Goal: Task Accomplishment & Management: Manage account settings

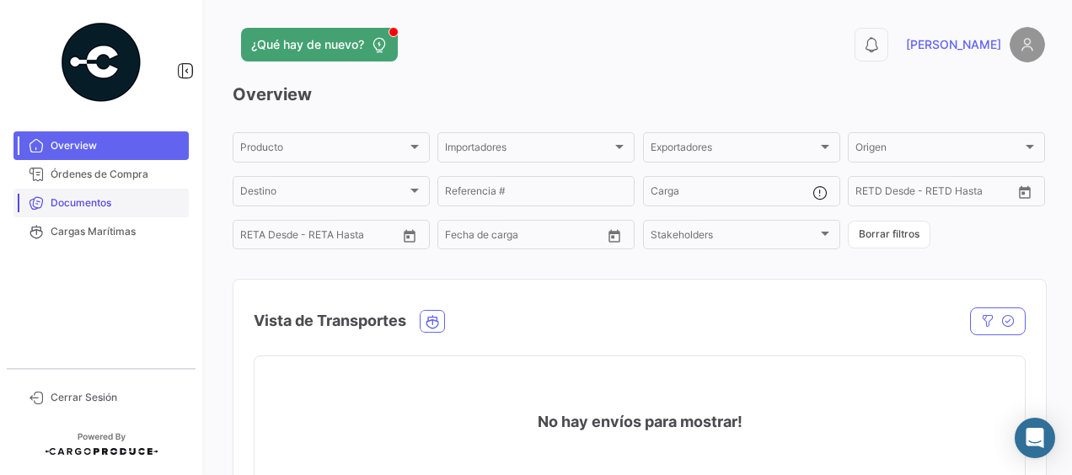
click at [63, 198] on span "Documentos" at bounding box center [116, 202] width 131 height 15
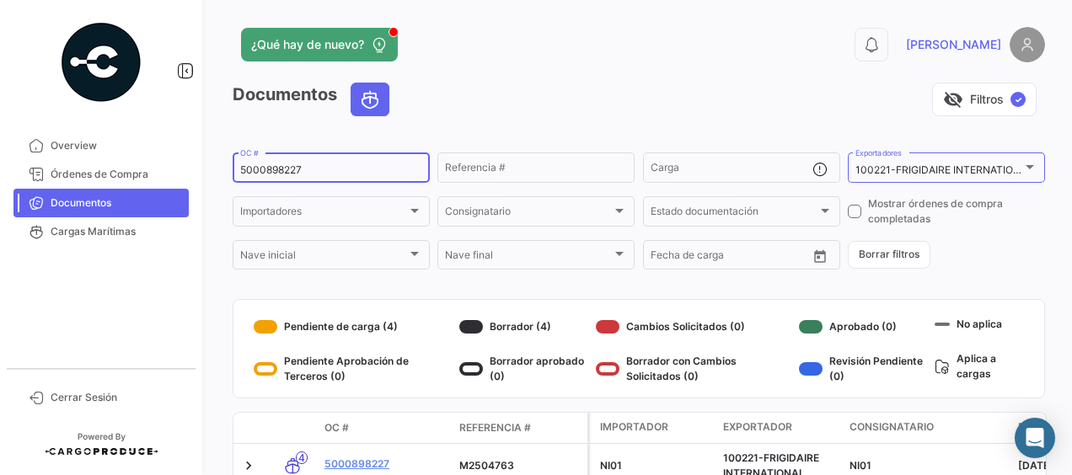
click at [318, 169] on input "5000898227" at bounding box center [331, 170] width 182 height 12
type input "5000914945"
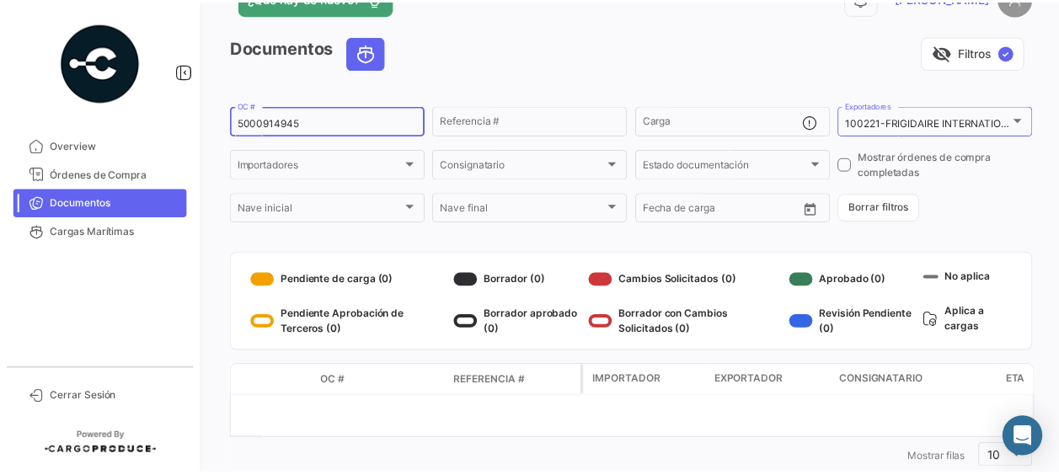
scroll to position [86, 0]
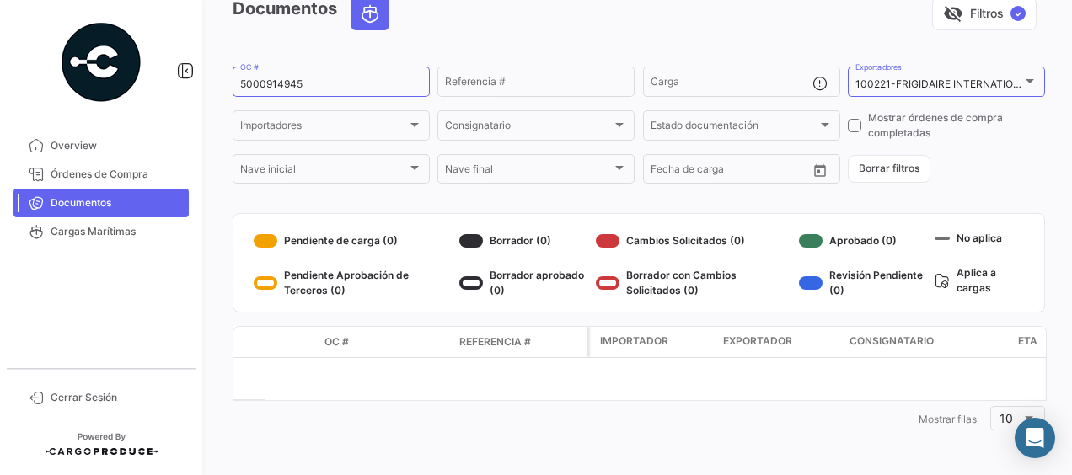
drag, startPoint x: 440, startPoint y: 243, endPoint x: 434, endPoint y: 253, distance: 11.7
click at [434, 253] on div "Pendiente de carga (0)" at bounding box center [353, 240] width 199 height 27
click at [57, 394] on span "Cerrar Sesión" at bounding box center [116, 397] width 131 height 15
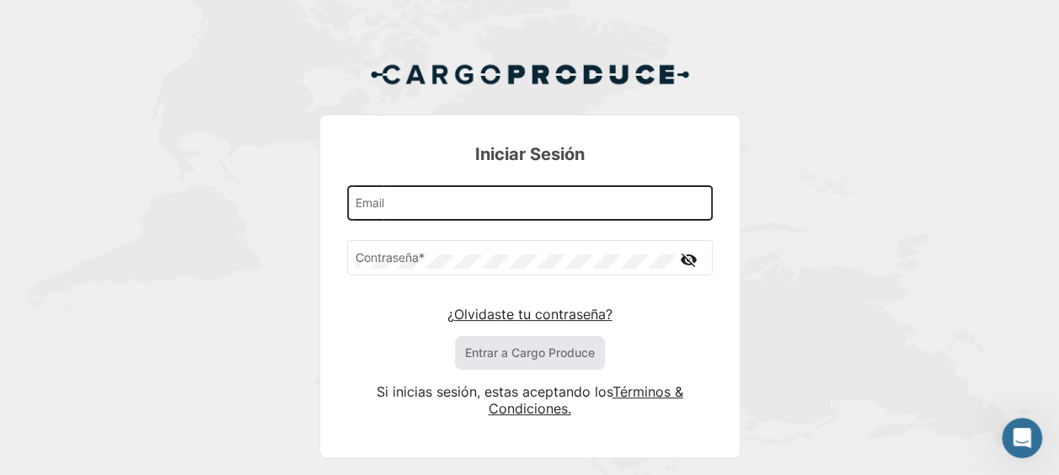
click at [446, 200] on input "Email" at bounding box center [530, 207] width 348 height 14
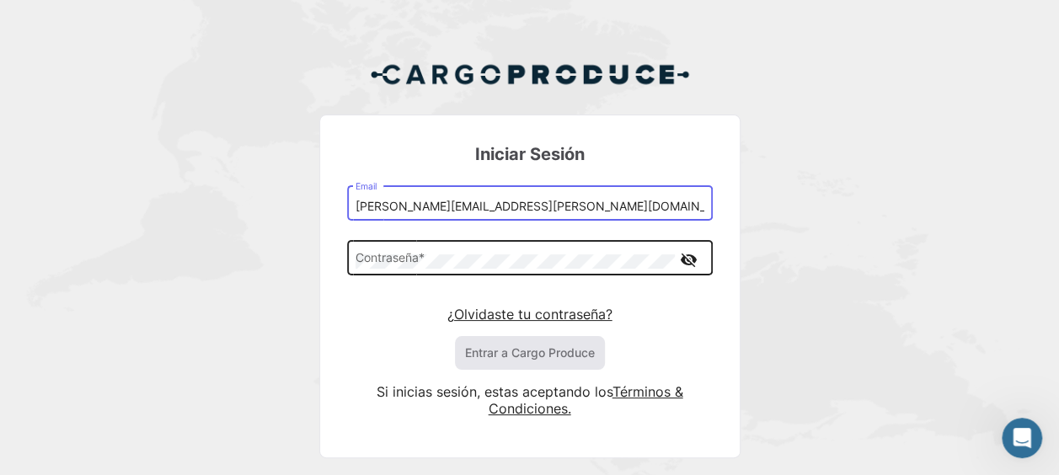
type input "Patricia.Barquero@electrolux.com"
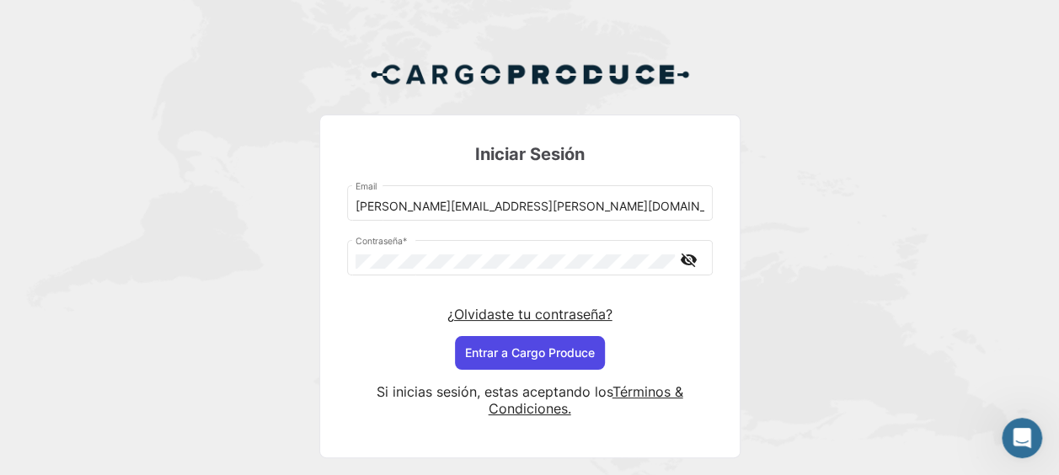
click at [575, 351] on button "Entrar a Cargo Produce" at bounding box center [530, 353] width 150 height 34
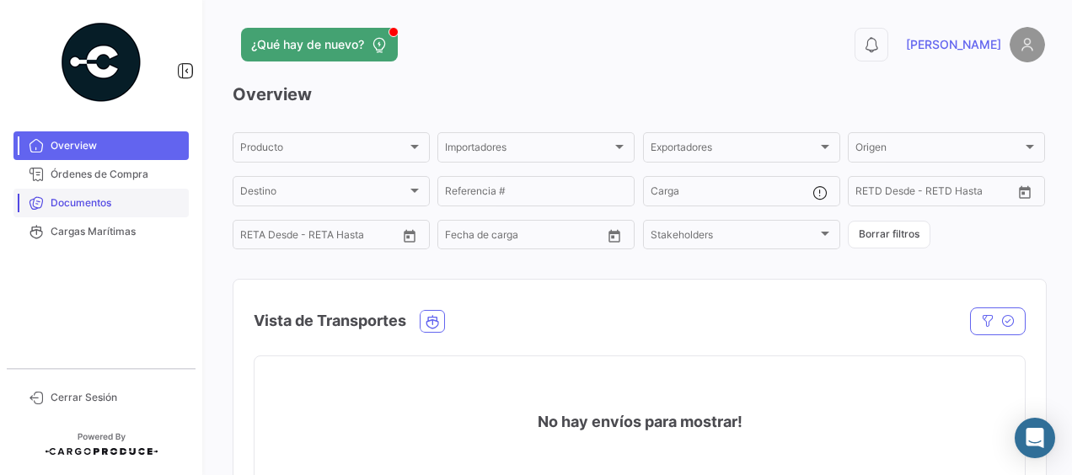
click at [112, 204] on span "Documentos" at bounding box center [116, 202] width 131 height 15
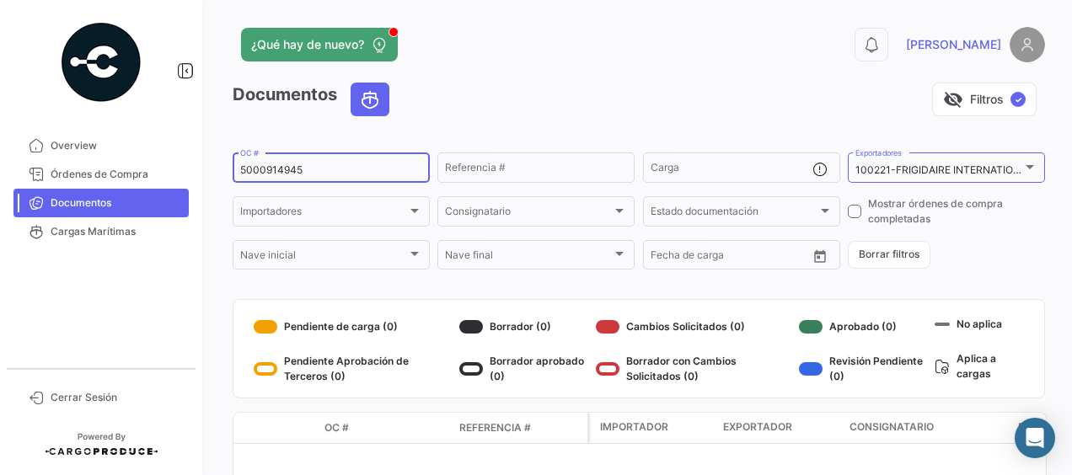
click at [340, 170] on input "5000914945" at bounding box center [331, 170] width 182 height 12
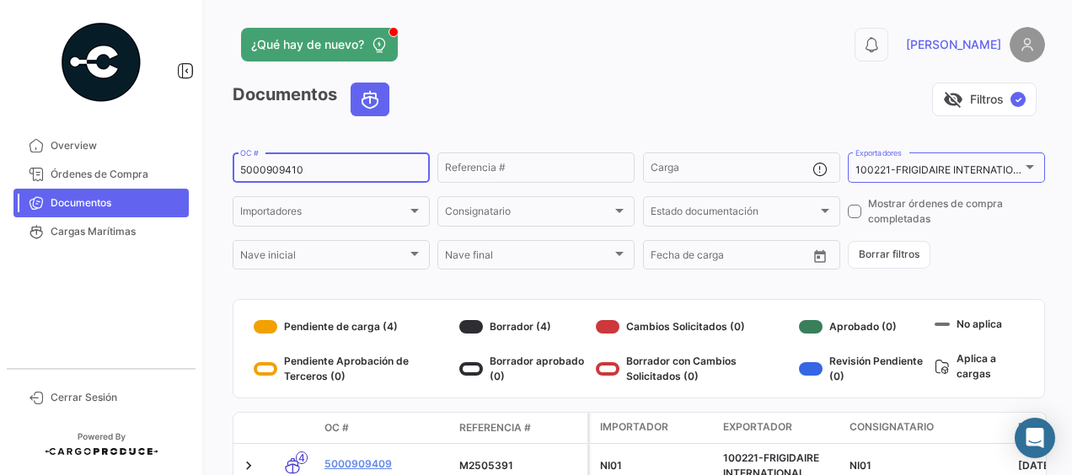
type input "5000909410"
click at [485, 59] on div "¿Qué hay de nuevo?" at bounding box center [456, 45] width 446 height 34
click at [96, 398] on span "Cerrar Sesión" at bounding box center [116, 397] width 131 height 15
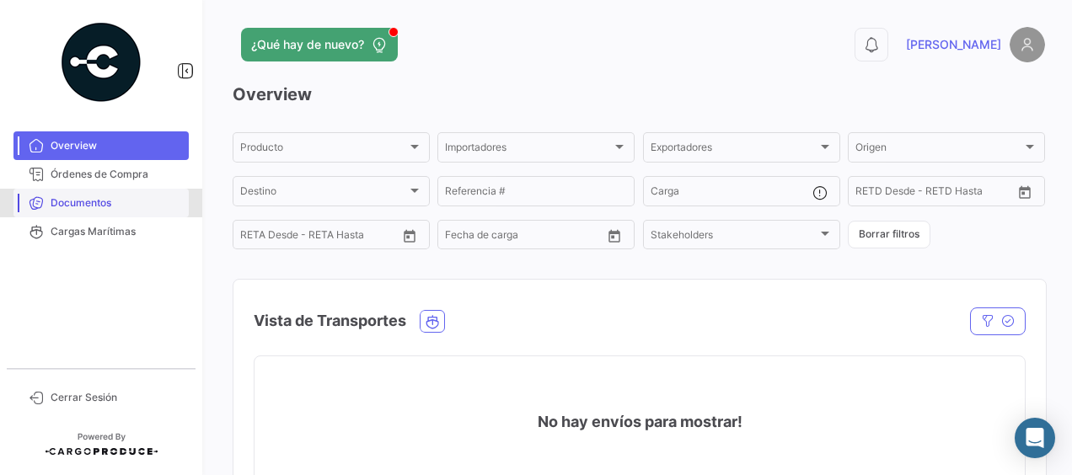
click at [123, 203] on span "Documentos" at bounding box center [116, 202] width 131 height 15
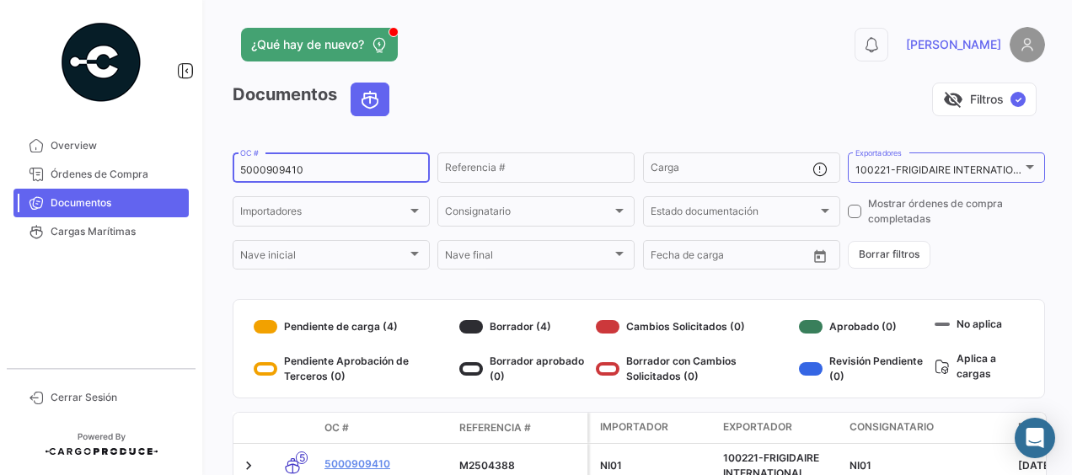
click at [354, 176] on input "5000909410" at bounding box center [331, 170] width 182 height 12
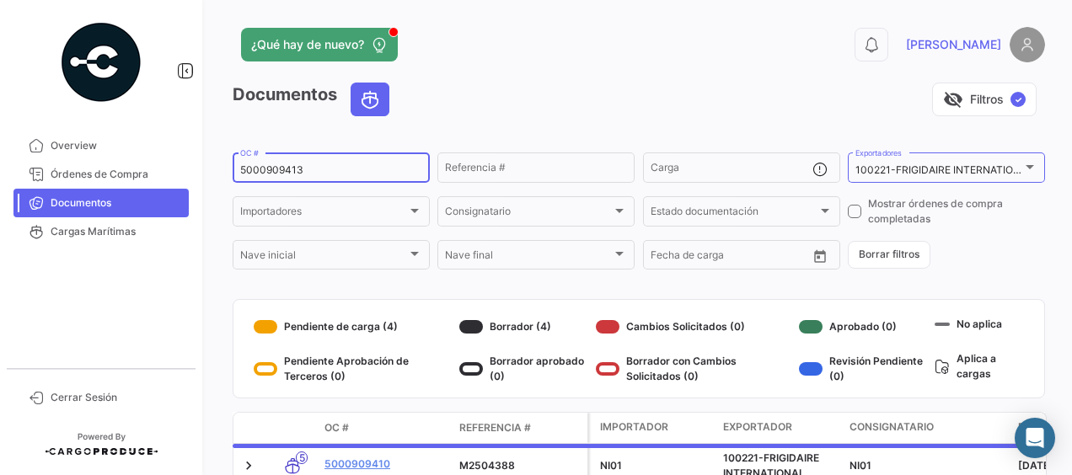
type input "5000909413"
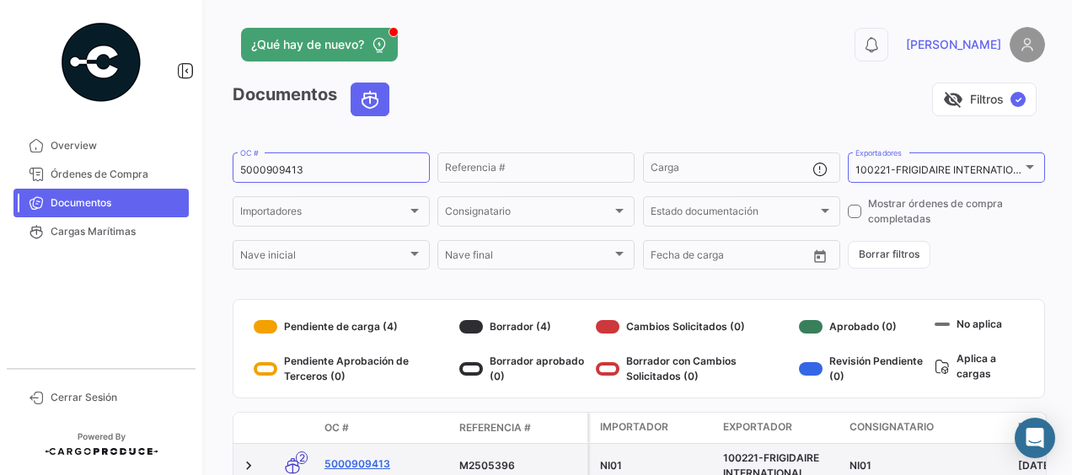
click at [374, 460] on link "5000909413" at bounding box center [384, 464] width 121 height 15
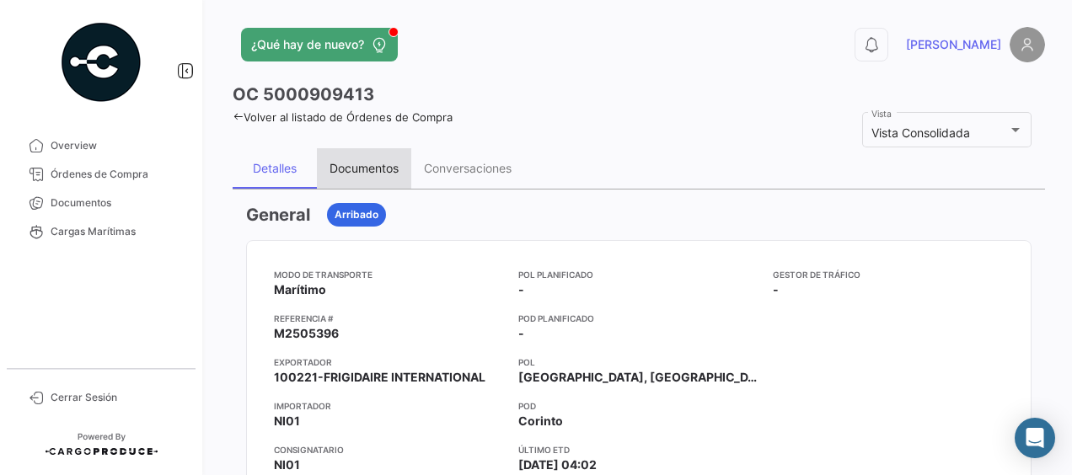
click at [365, 166] on div "Documentos" at bounding box center [363, 168] width 69 height 14
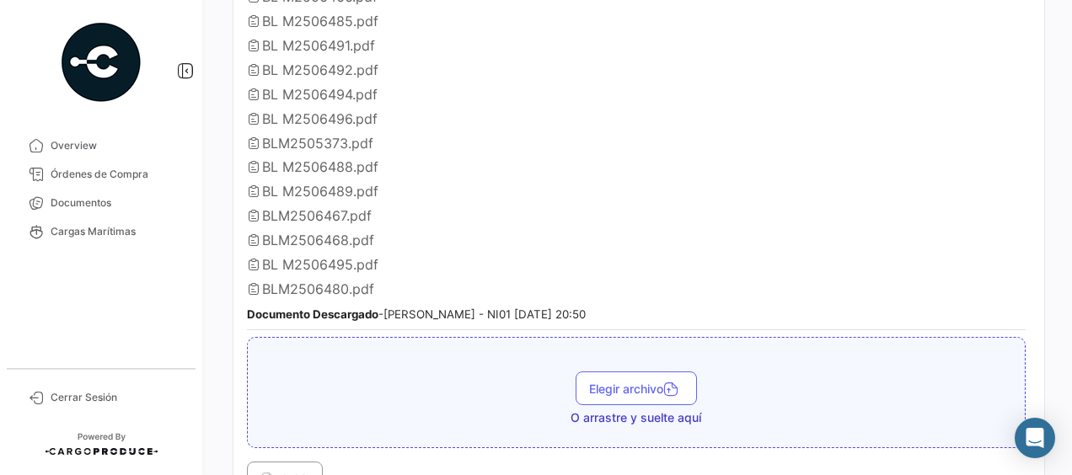
scroll to position [505, 0]
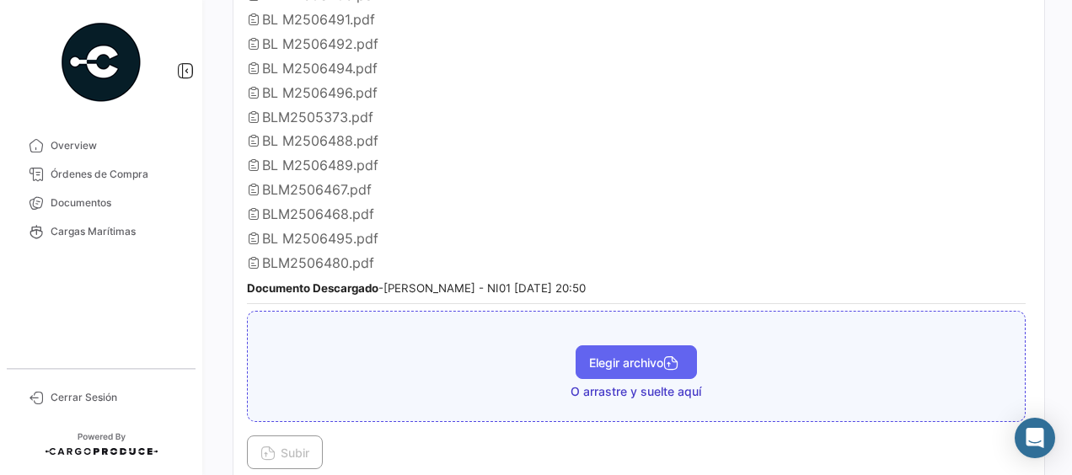
click at [623, 356] on span "Elegir archivo" at bounding box center [636, 363] width 94 height 14
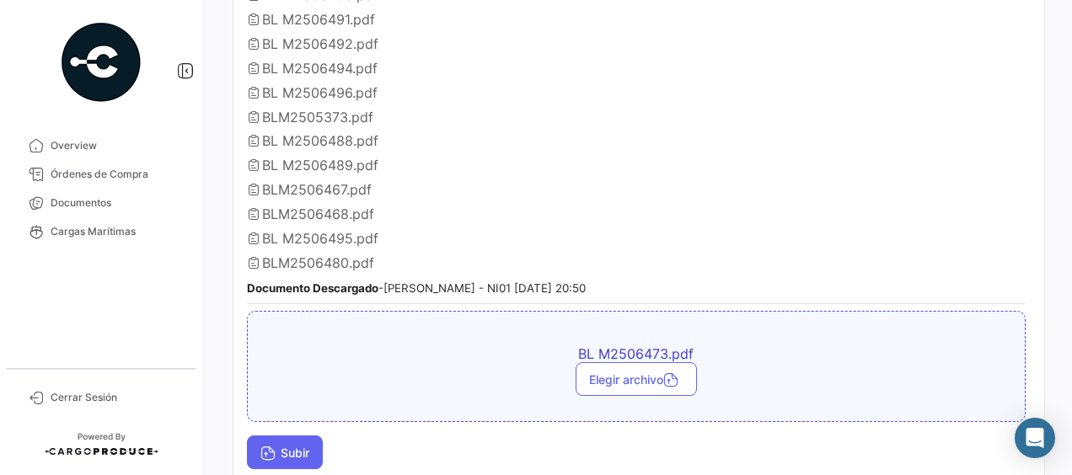
click at [283, 446] on span "Subir" at bounding box center [284, 453] width 49 height 14
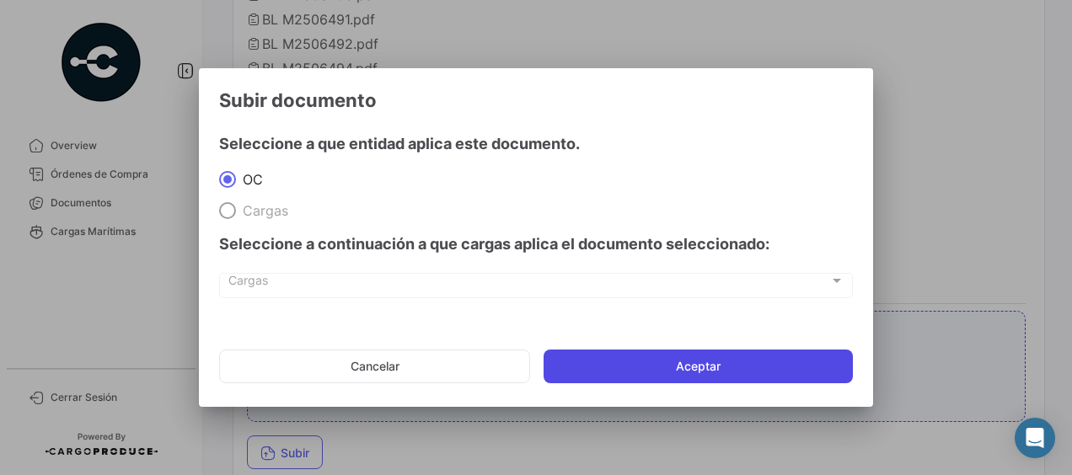
click at [752, 364] on button "Aceptar" at bounding box center [697, 367] width 309 height 34
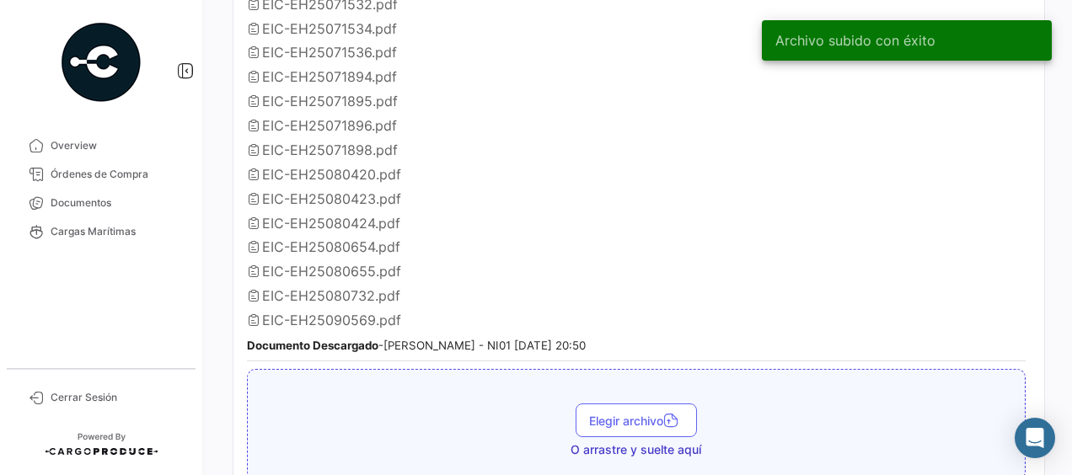
scroll to position [1432, 0]
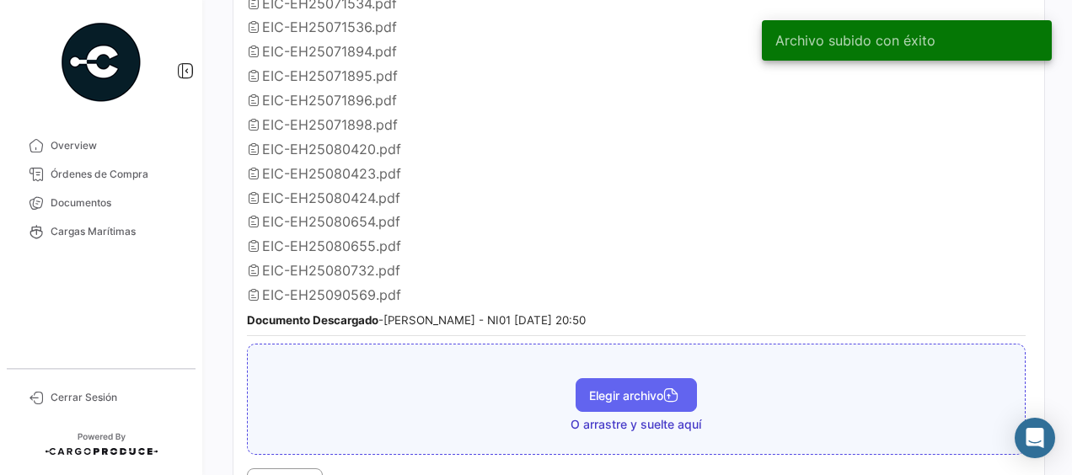
click at [593, 388] on span "Elegir archivo" at bounding box center [636, 395] width 94 height 14
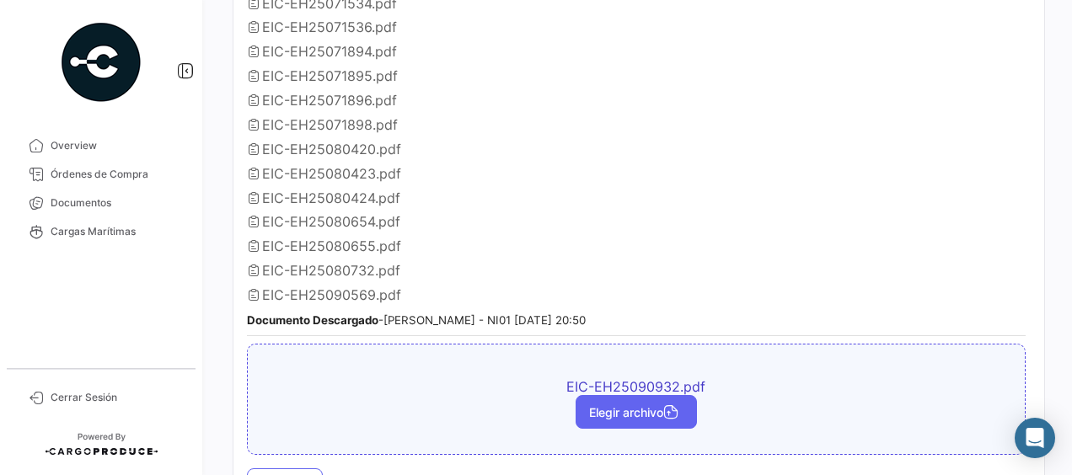
scroll to position [1601, 0]
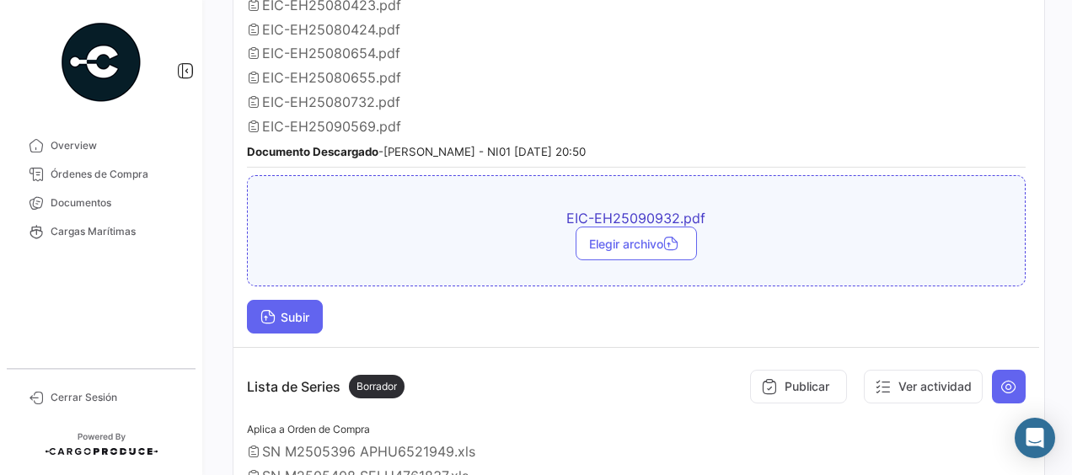
click at [291, 310] on span "Subir" at bounding box center [284, 317] width 49 height 14
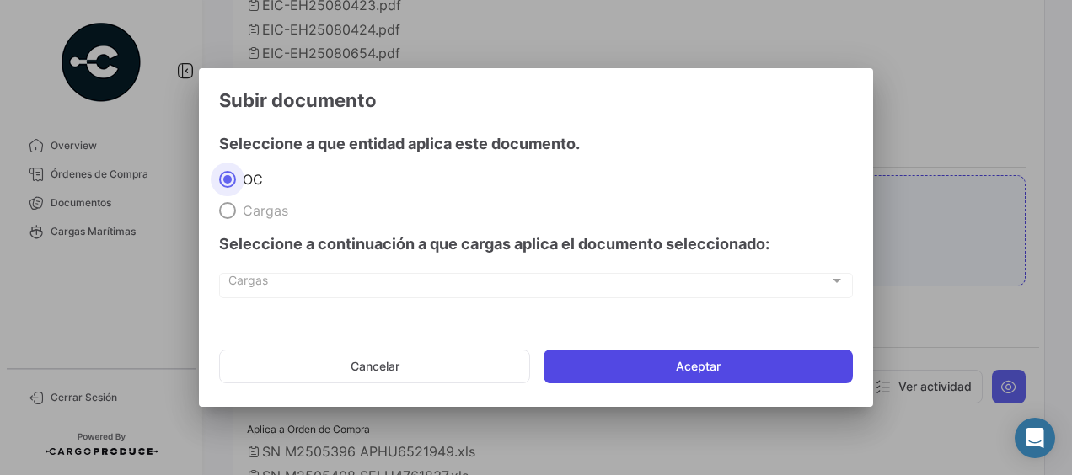
click at [673, 364] on button "Aceptar" at bounding box center [697, 367] width 309 height 34
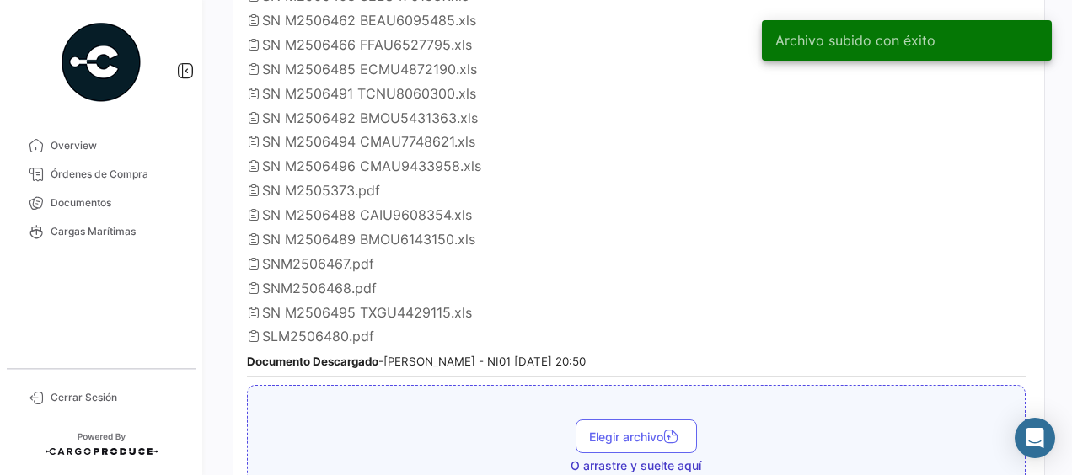
scroll to position [2106, 0]
click at [600, 429] on span "Elegir archivo" at bounding box center [636, 436] width 94 height 14
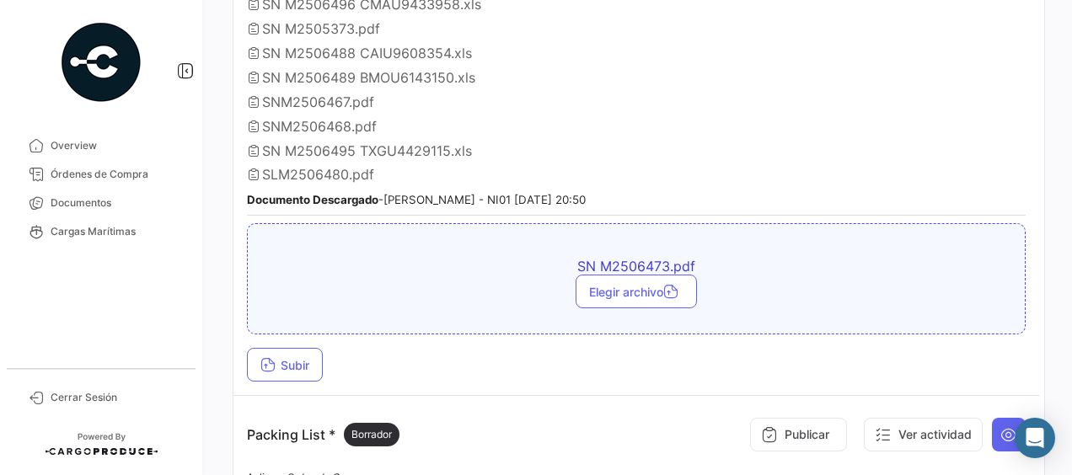
scroll to position [2275, 0]
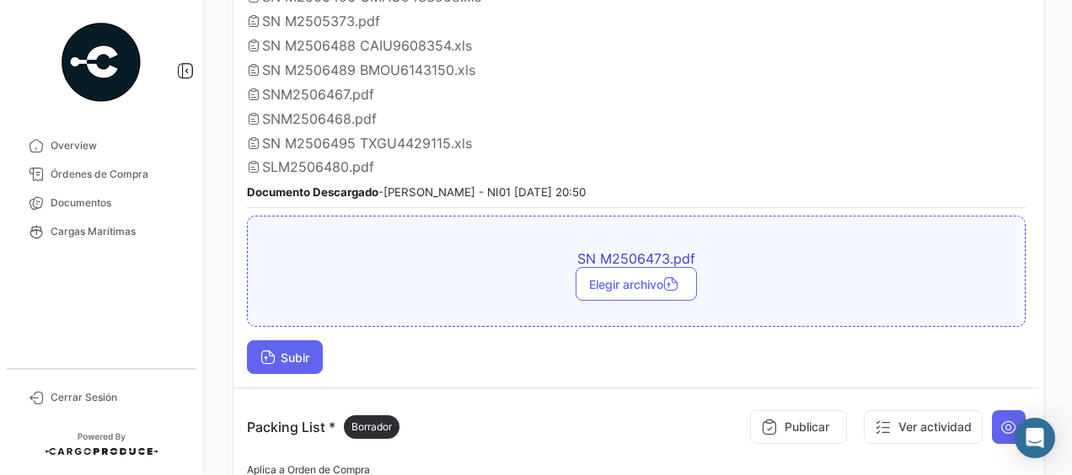
click at [275, 351] on icon at bounding box center [267, 358] width 15 height 15
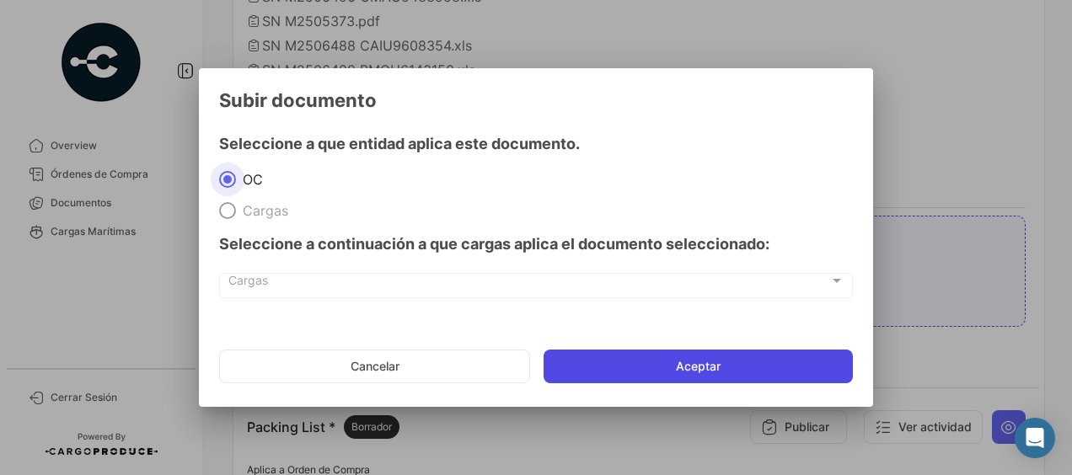
click at [666, 361] on button "Aceptar" at bounding box center [697, 367] width 309 height 34
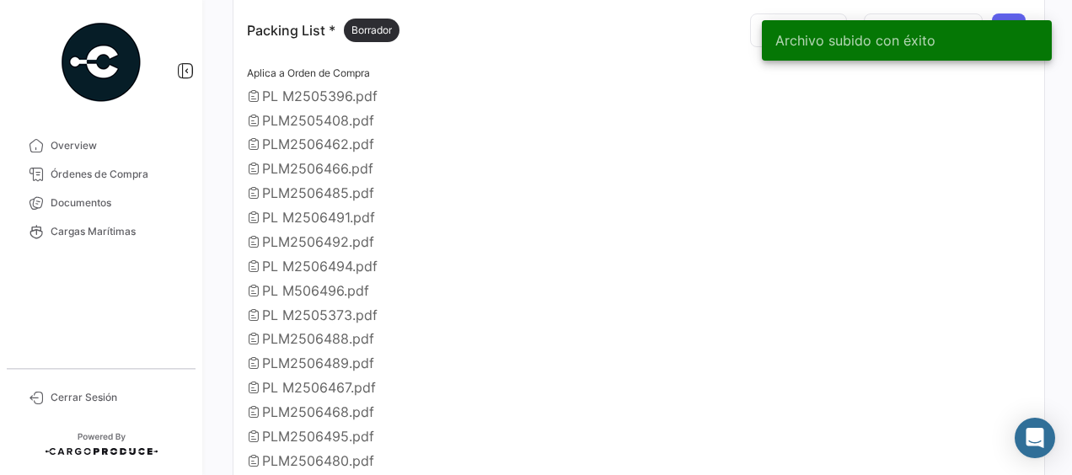
scroll to position [2780, 0]
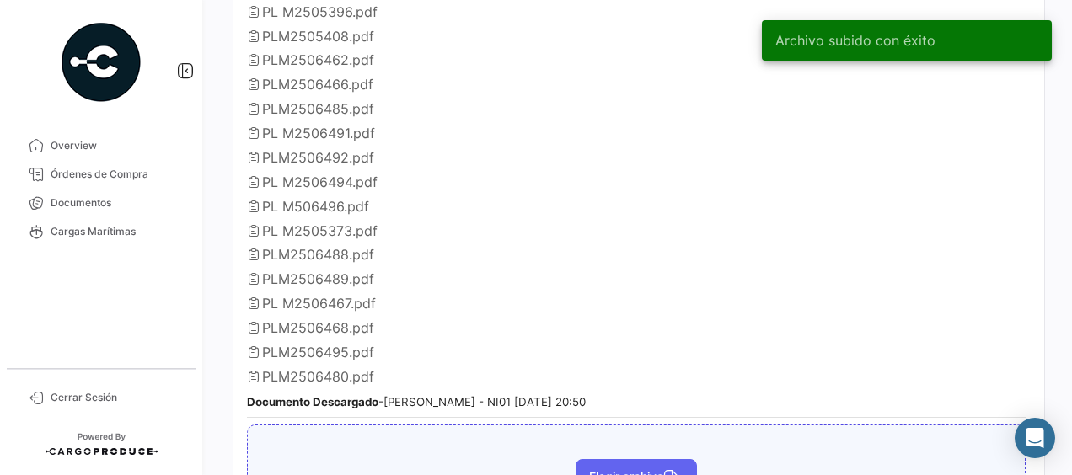
click at [591, 459] on button "Elegir archivo" at bounding box center [635, 476] width 121 height 34
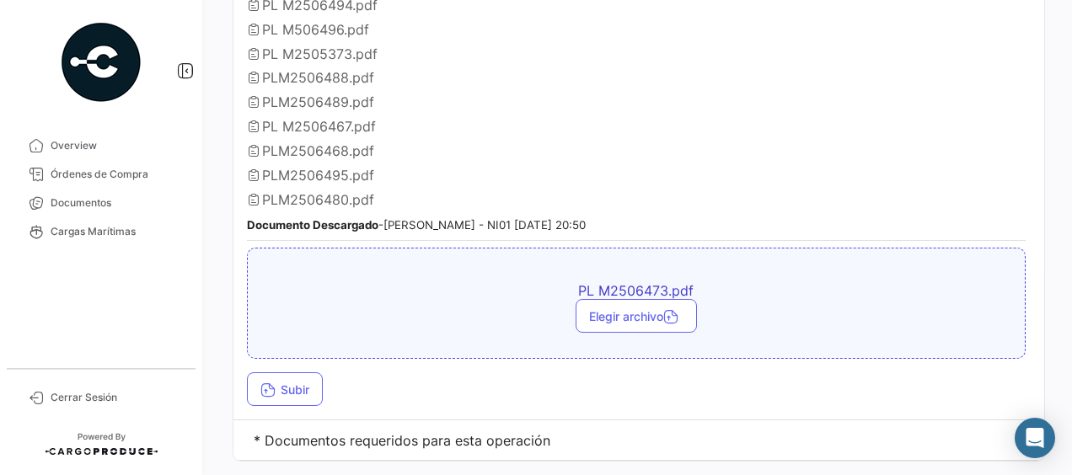
scroll to position [2959, 0]
click at [297, 371] on button "Subir" at bounding box center [285, 388] width 76 height 34
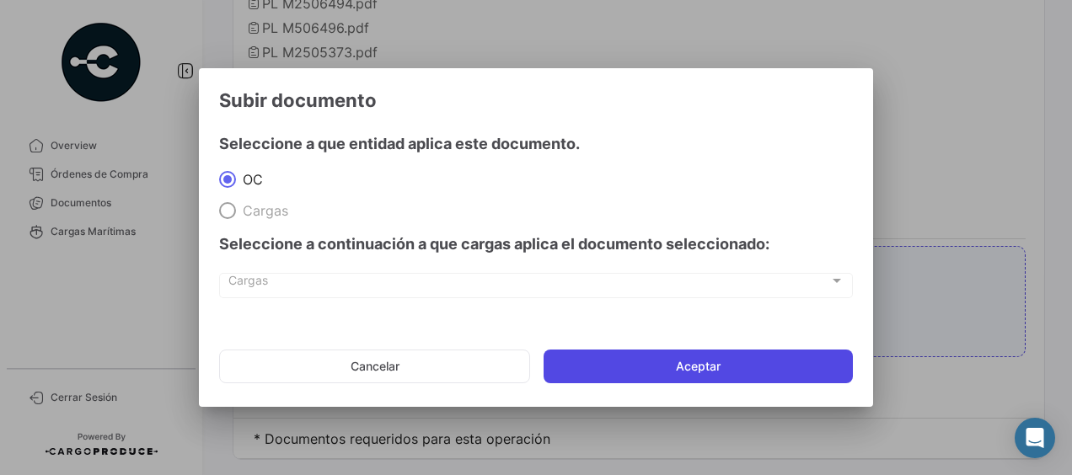
click at [623, 365] on button "Aceptar" at bounding box center [697, 367] width 309 height 34
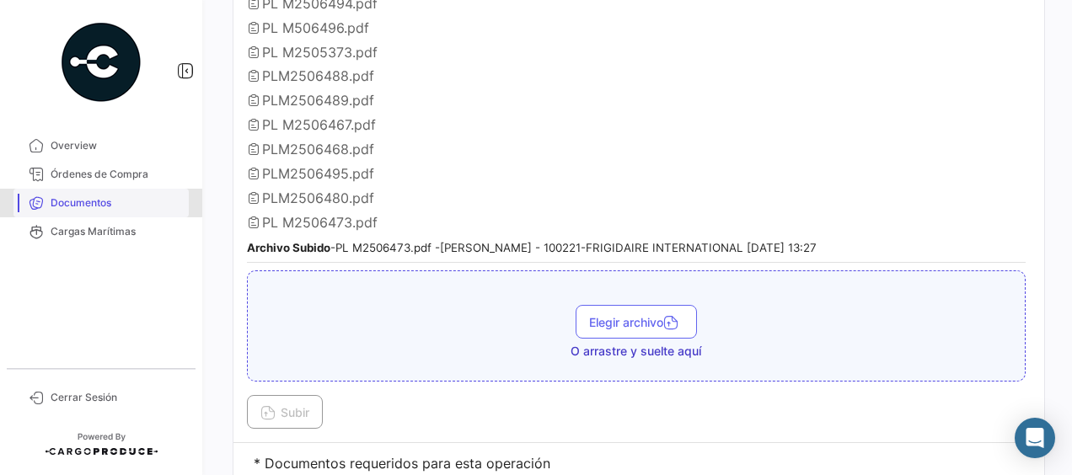
click at [96, 203] on span "Documentos" at bounding box center [116, 202] width 131 height 15
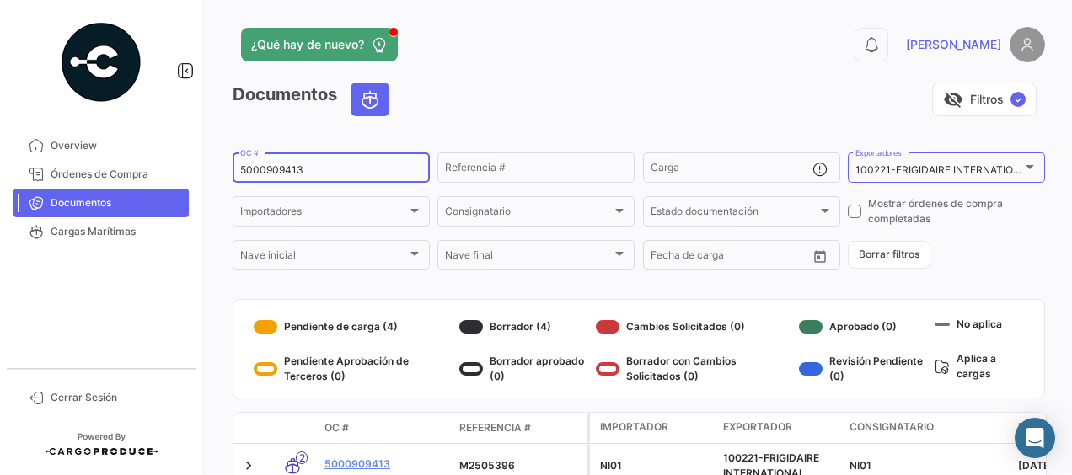
click at [314, 168] on input "5000909413" at bounding box center [331, 170] width 182 height 12
type input "5000909409"
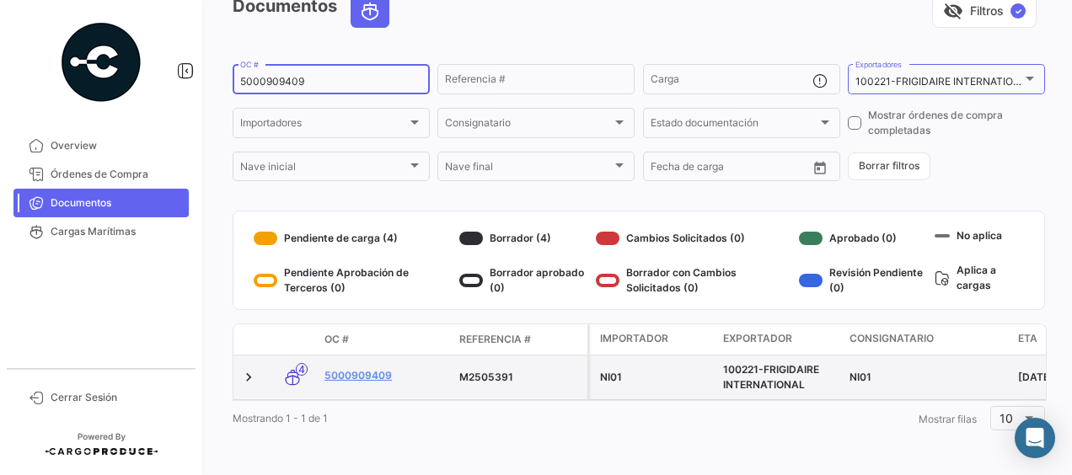
scroll to position [101, 0]
click at [343, 368] on link "5000909409" at bounding box center [384, 375] width 121 height 15
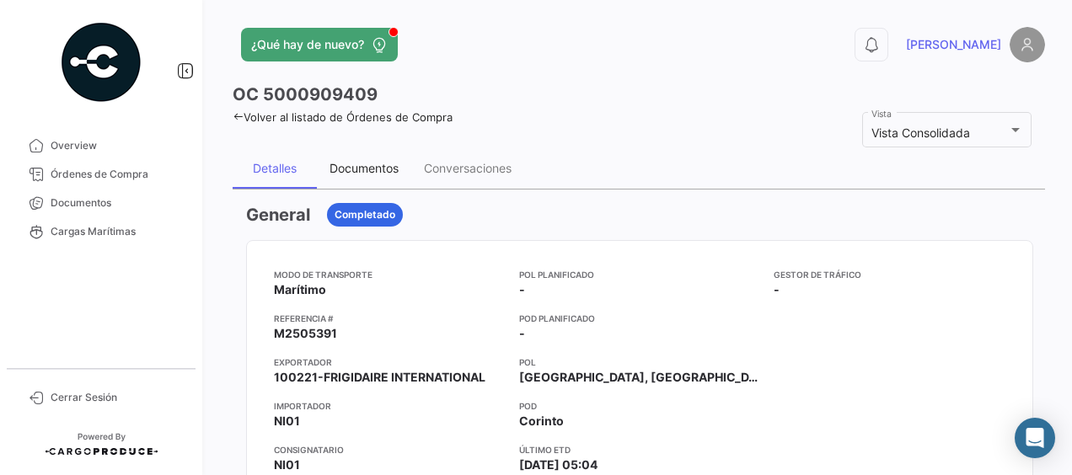
click at [364, 168] on div "Documentos" at bounding box center [363, 168] width 69 height 14
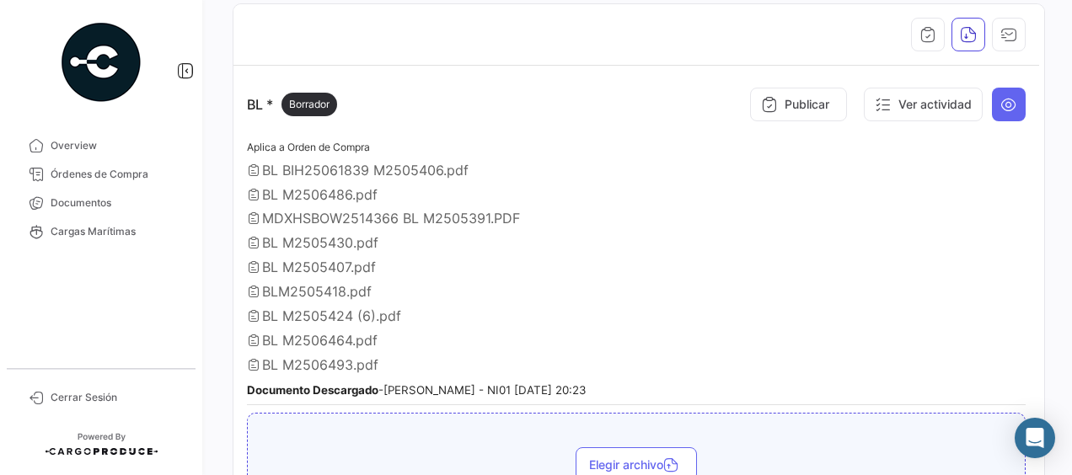
scroll to position [253, 0]
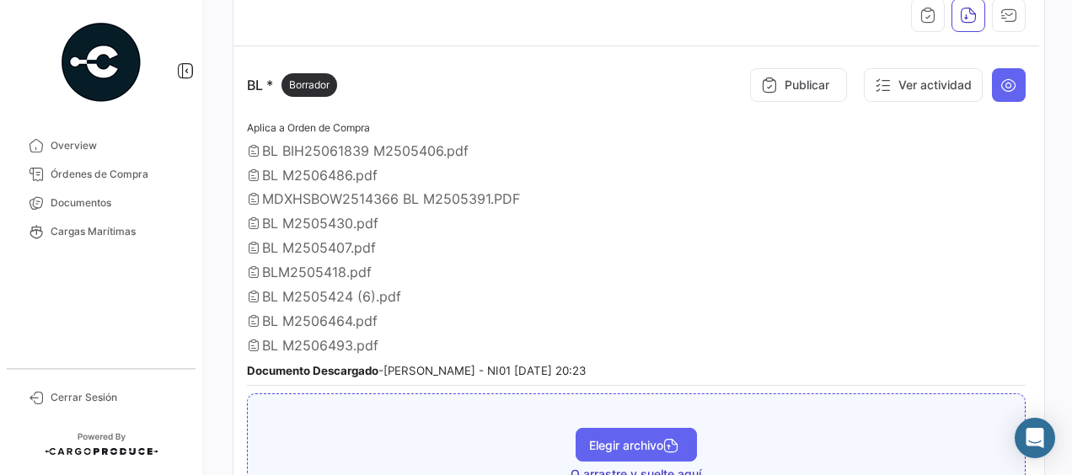
click at [589, 441] on span "Elegir archivo" at bounding box center [636, 445] width 94 height 14
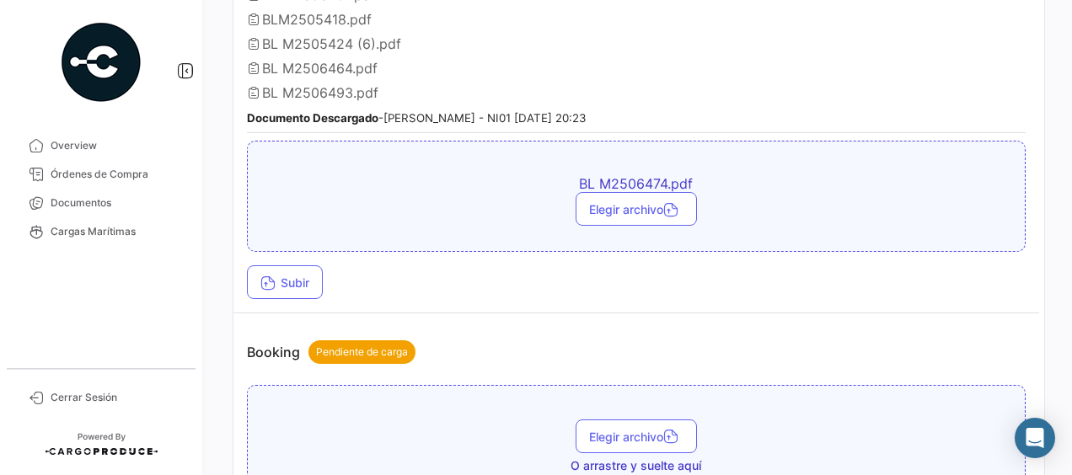
scroll to position [590, 0]
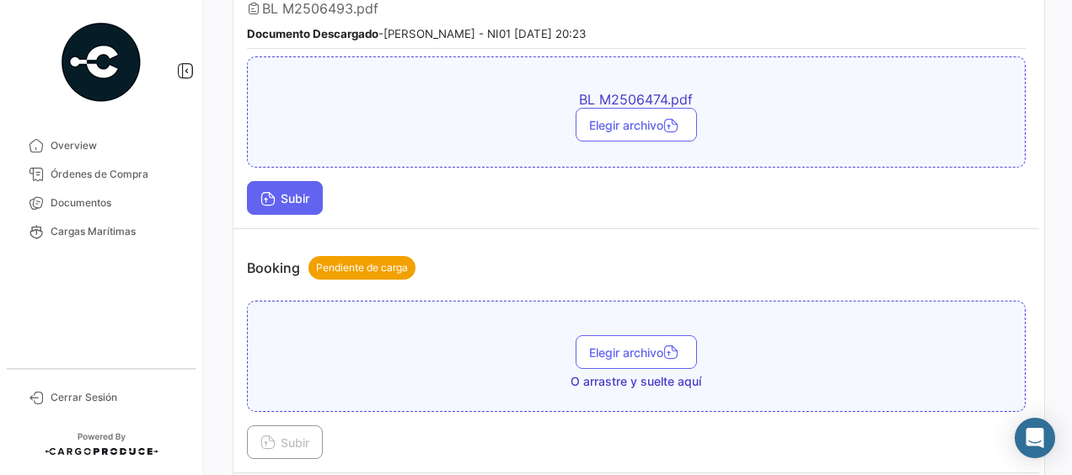
click at [293, 192] on span "Subir" at bounding box center [284, 198] width 49 height 14
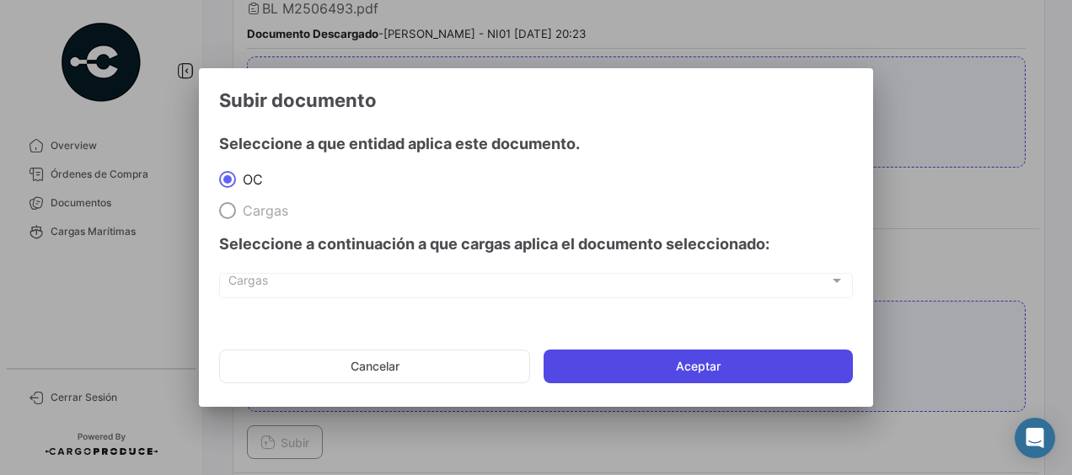
click at [642, 364] on button "Aceptar" at bounding box center [697, 367] width 309 height 34
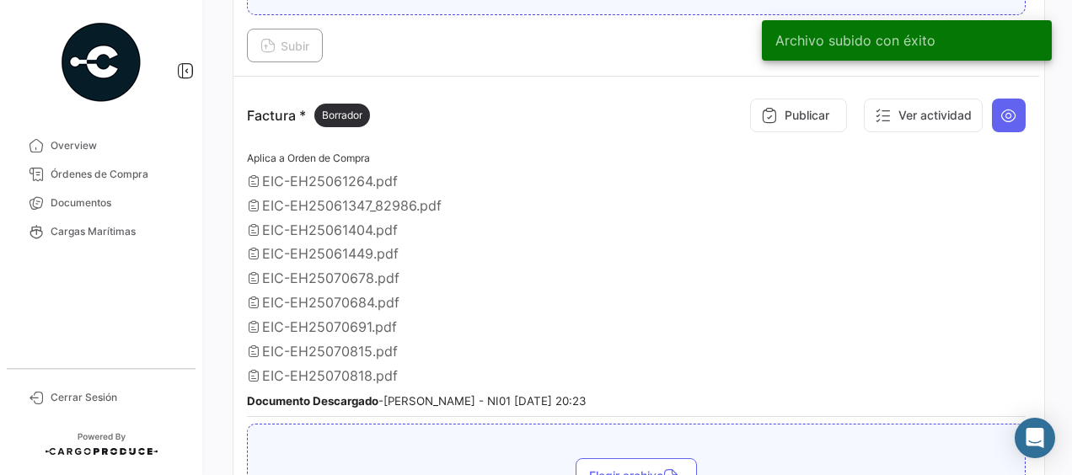
scroll to position [1095, 0]
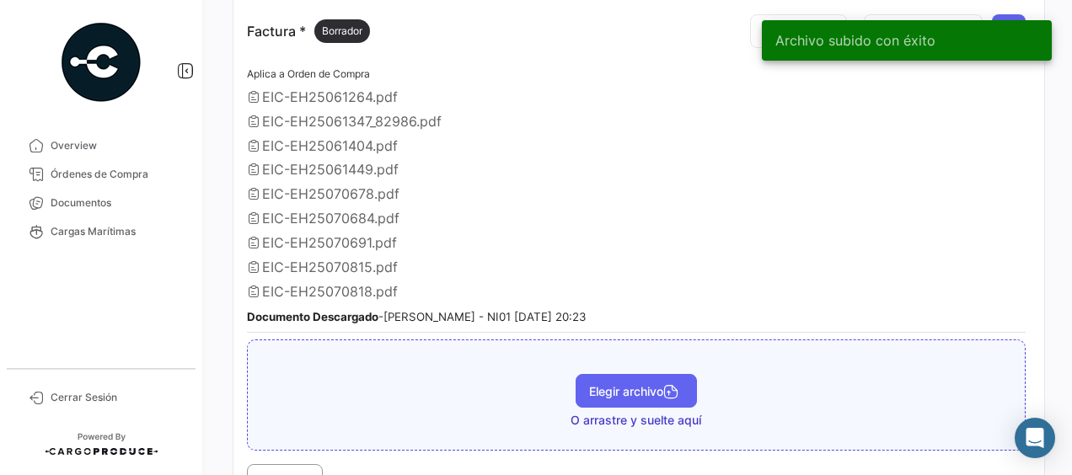
click at [589, 384] on span "Elegir archivo" at bounding box center [636, 391] width 94 height 14
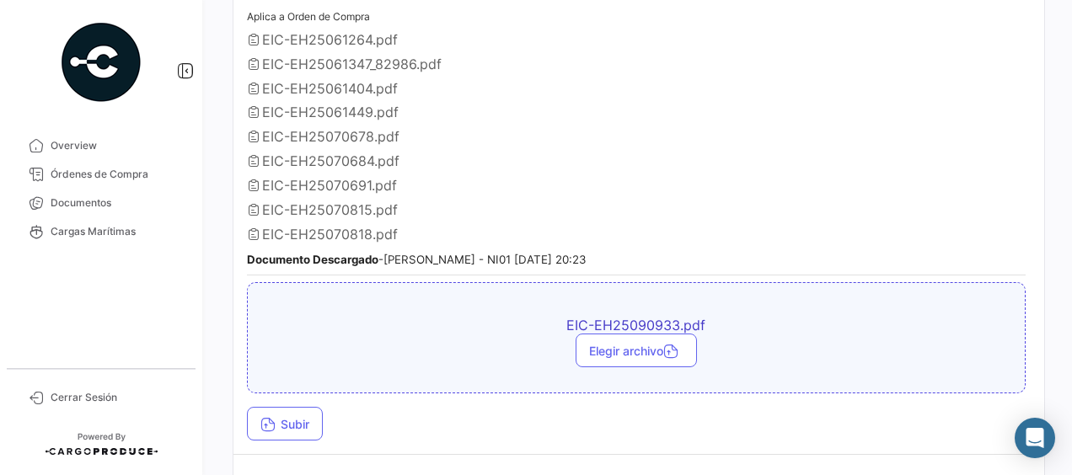
scroll to position [1179, 0]
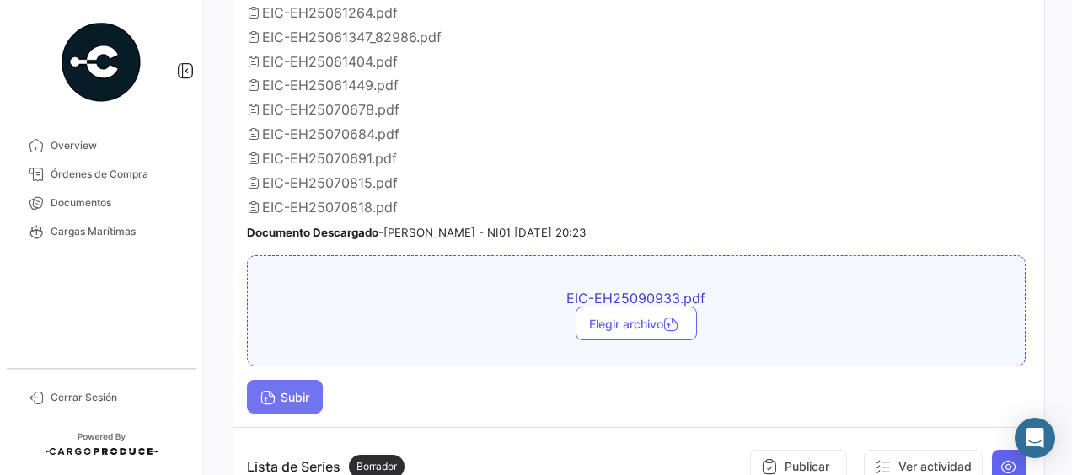
click at [286, 390] on span "Subir" at bounding box center [284, 397] width 49 height 14
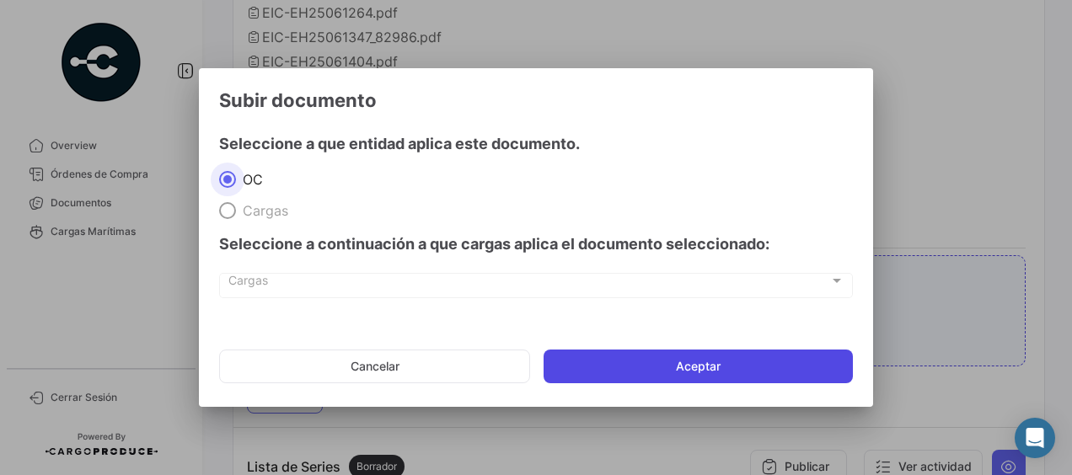
click at [714, 372] on button "Aceptar" at bounding box center [697, 367] width 309 height 34
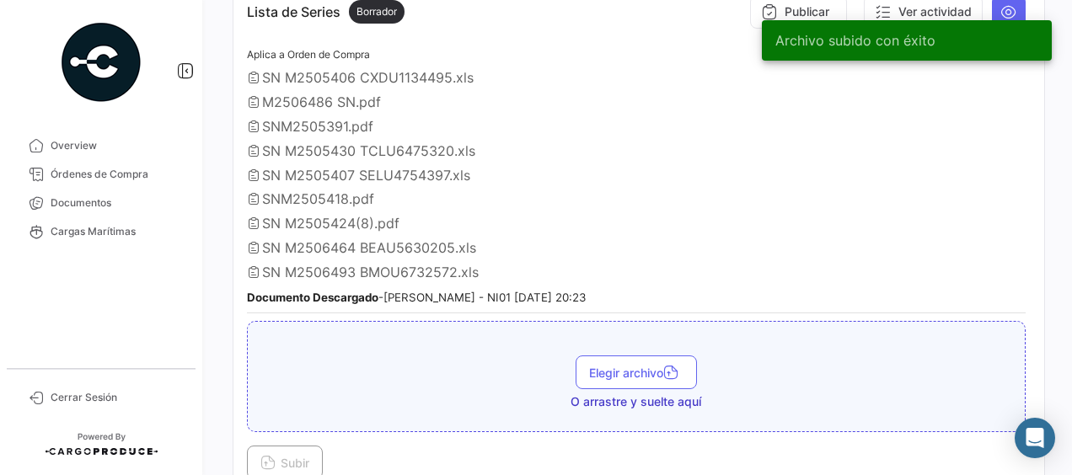
scroll to position [1685, 0]
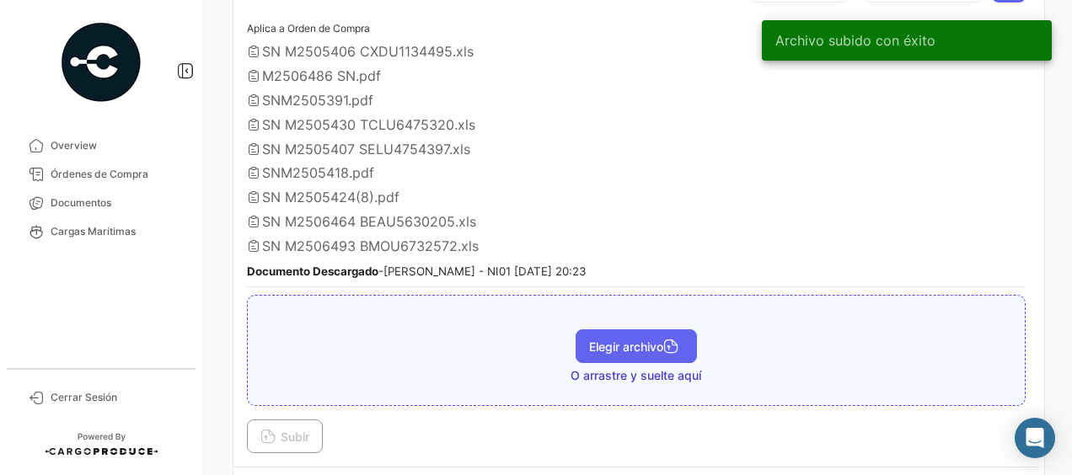
click at [607, 339] on span "Elegir archivo" at bounding box center [636, 346] width 94 height 14
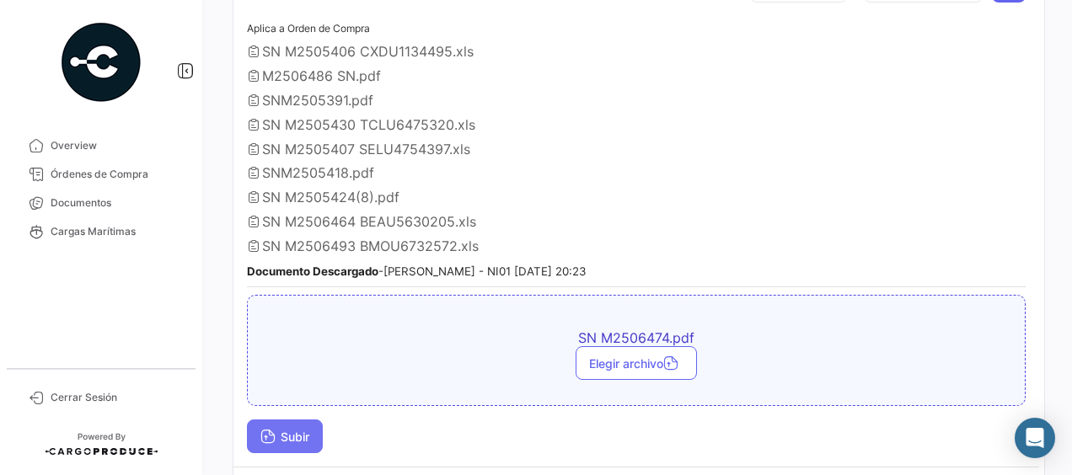
click at [295, 430] on span "Subir" at bounding box center [284, 437] width 49 height 14
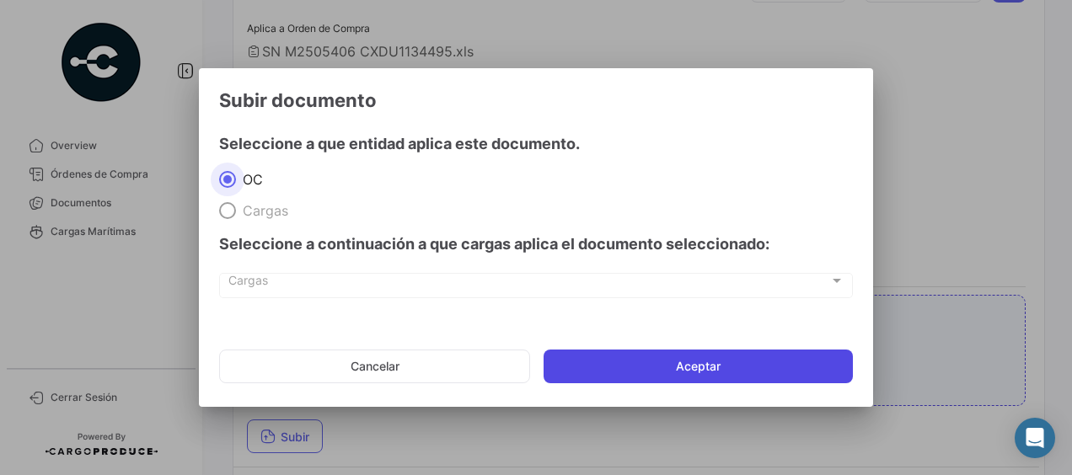
click at [660, 368] on button "Aceptar" at bounding box center [697, 367] width 309 height 34
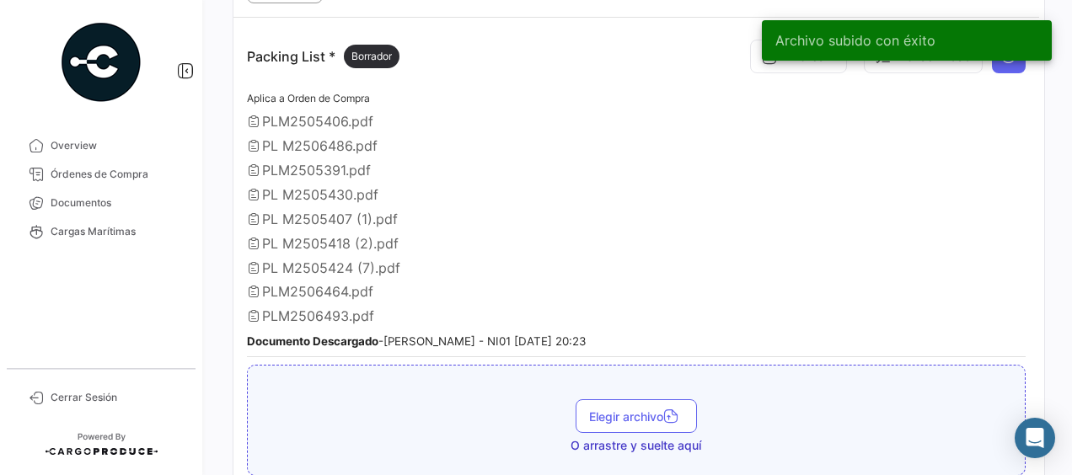
scroll to position [2190, 0]
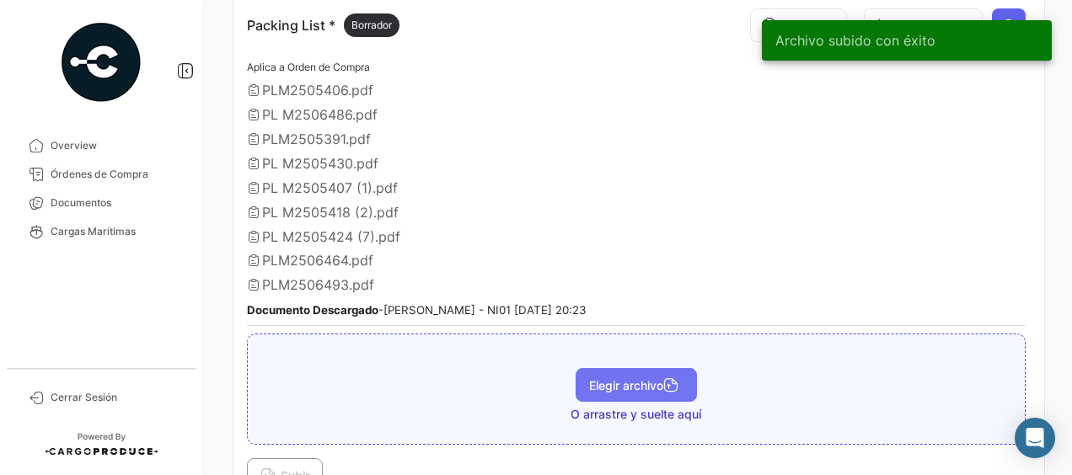
click at [649, 378] on span "Elegir archivo" at bounding box center [636, 385] width 94 height 14
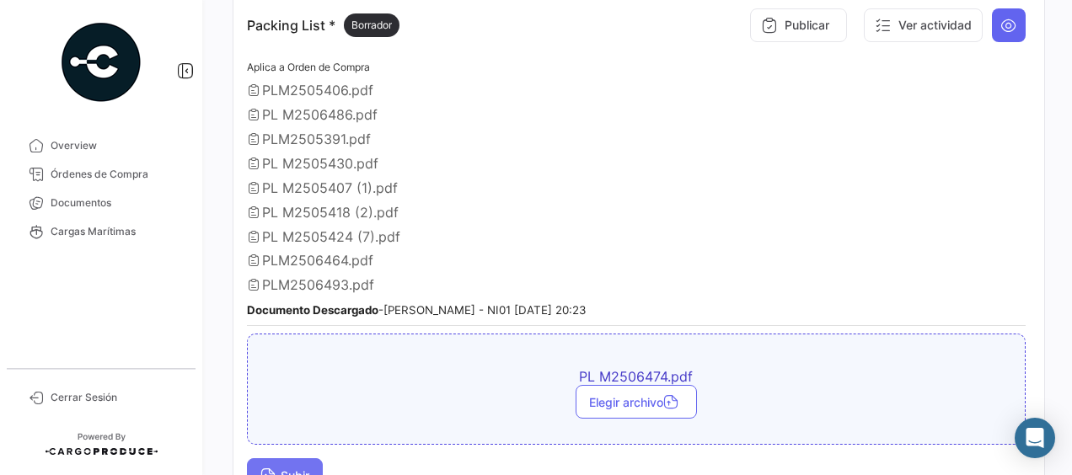
click at [302, 468] on span "Subir" at bounding box center [284, 475] width 49 height 14
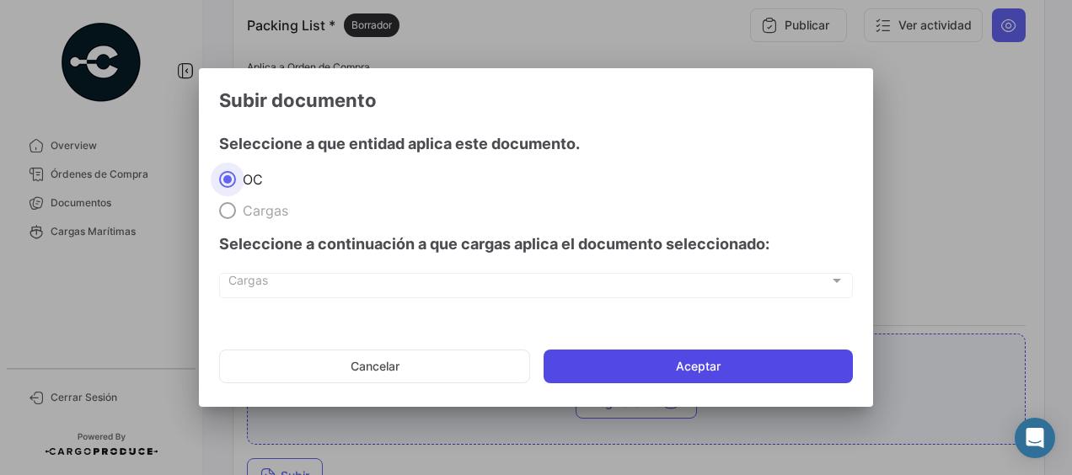
click at [670, 359] on button "Aceptar" at bounding box center [697, 367] width 309 height 34
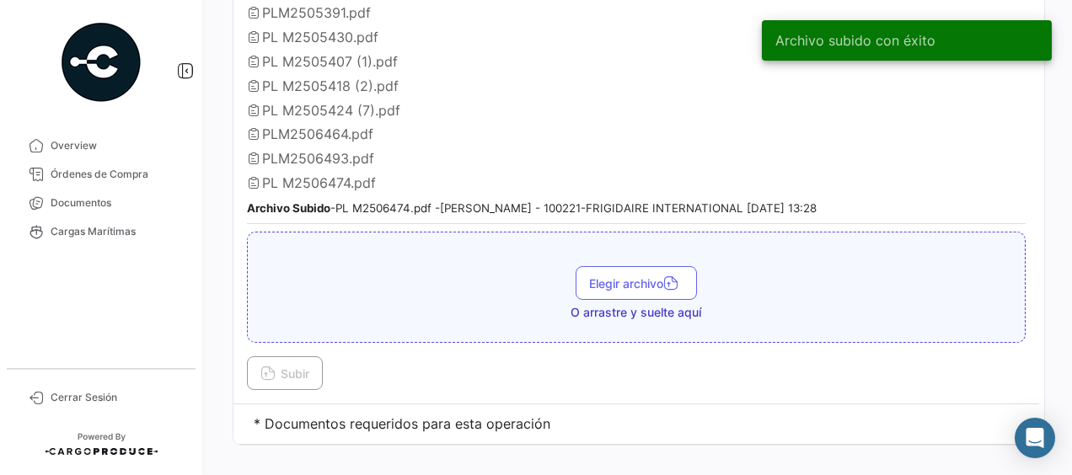
scroll to position [2317, 0]
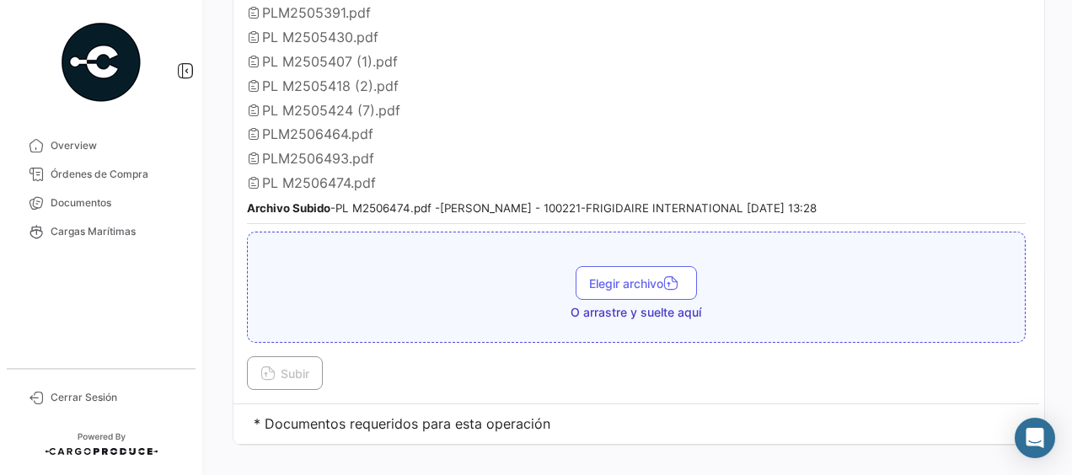
drag, startPoint x: 99, startPoint y: 195, endPoint x: 220, endPoint y: 200, distance: 121.4
click at [99, 195] on span "Documentos" at bounding box center [116, 202] width 131 height 15
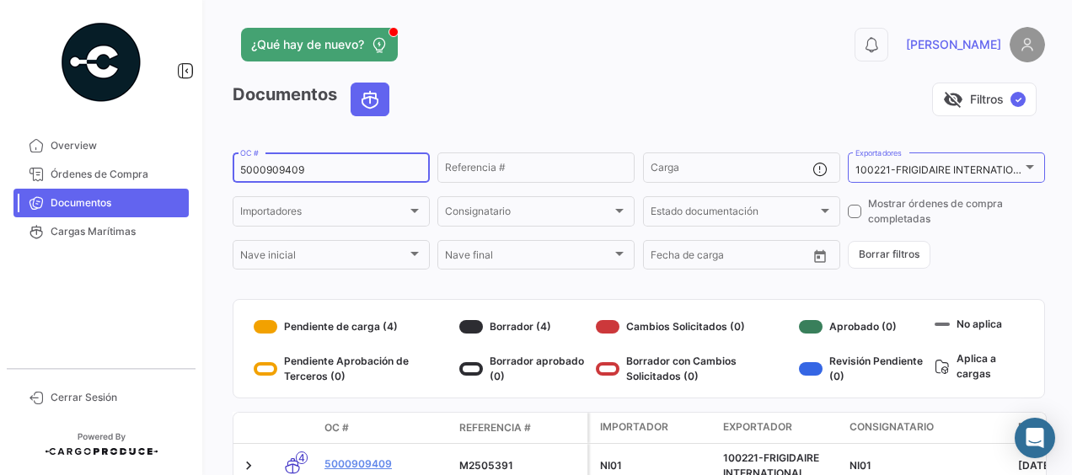
click at [333, 172] on input "5000909409" at bounding box center [331, 170] width 182 height 12
type input "5000909410"
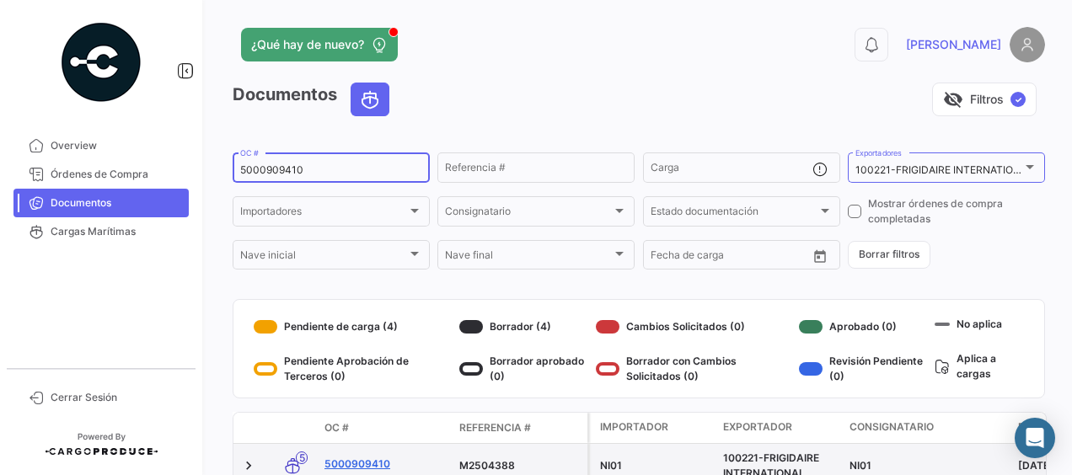
click at [372, 462] on link "5000909410" at bounding box center [384, 464] width 121 height 15
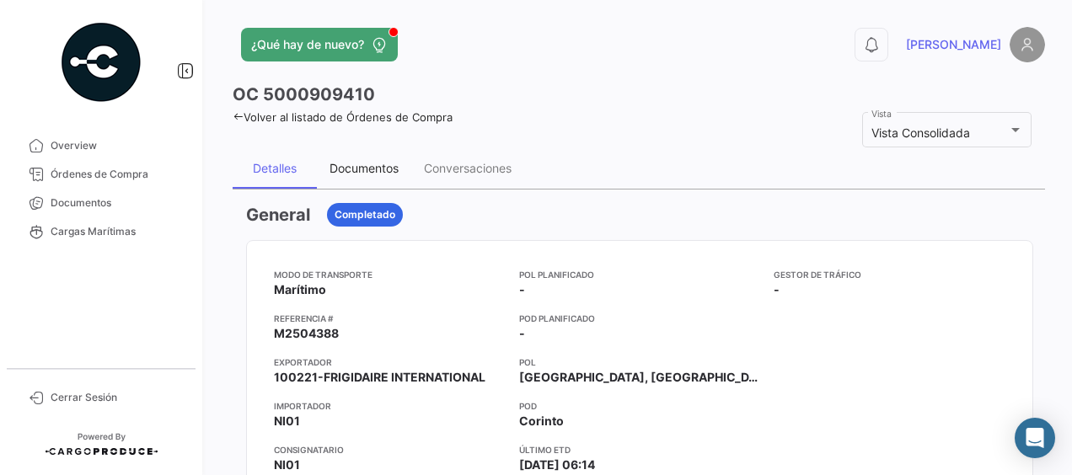
click at [350, 168] on div "Documentos" at bounding box center [363, 168] width 69 height 14
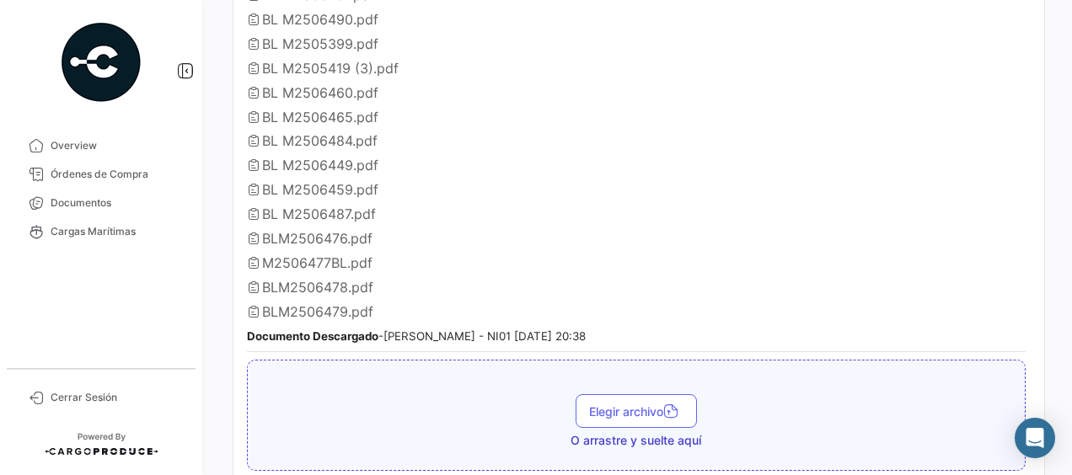
scroll to position [590, 0]
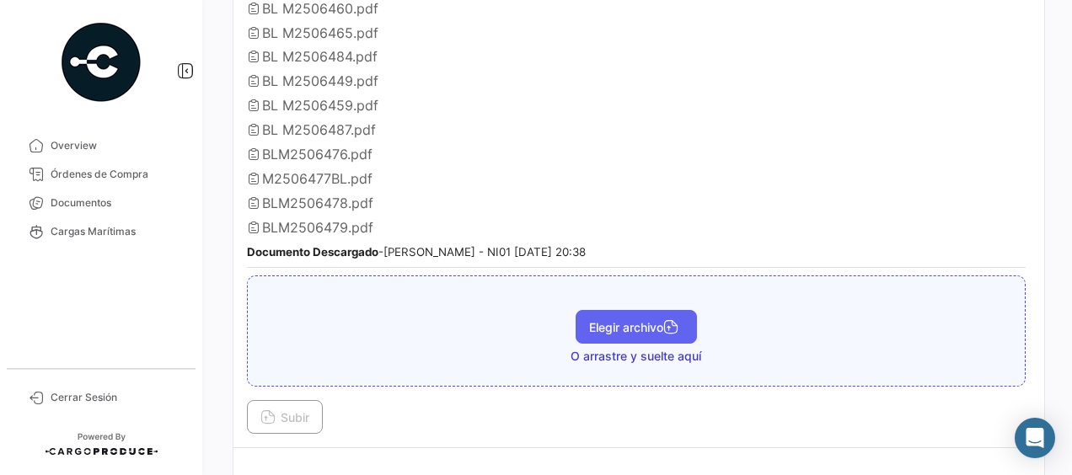
click at [659, 310] on button "Elegir archivo" at bounding box center [635, 327] width 121 height 34
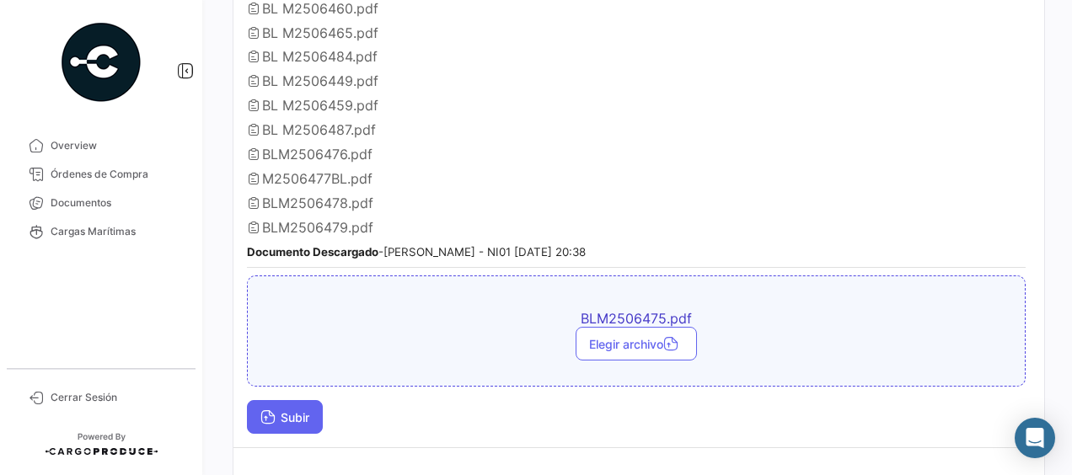
click at [309, 410] on span "Subir" at bounding box center [284, 417] width 49 height 14
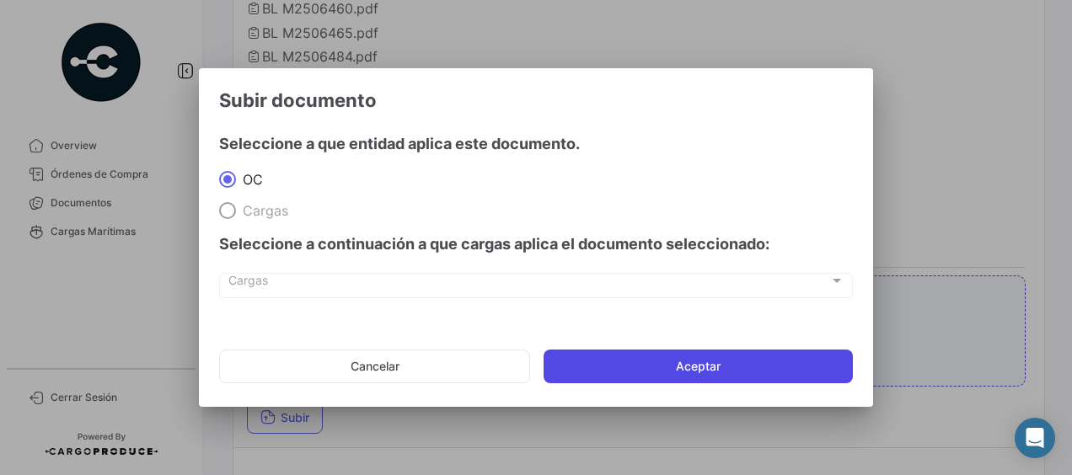
click at [743, 357] on button "Aceptar" at bounding box center [697, 367] width 309 height 34
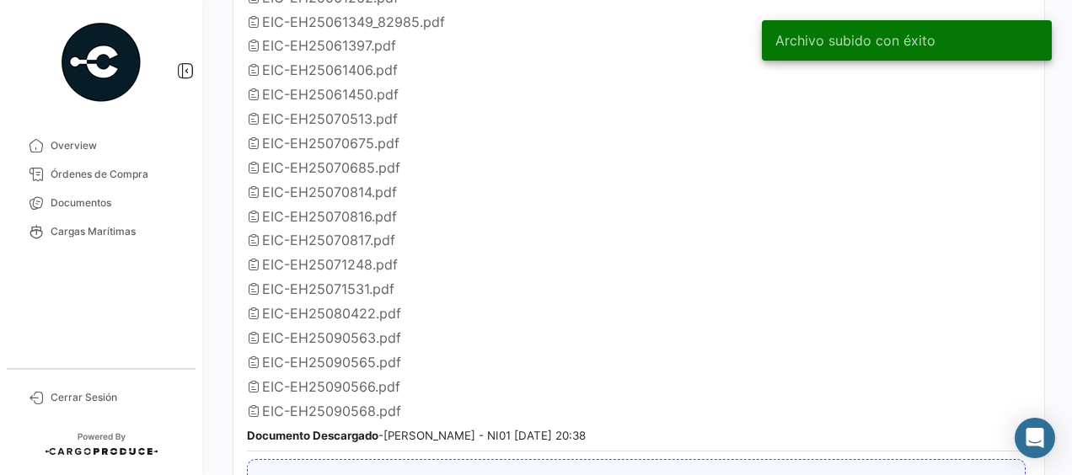
scroll to position [1601, 0]
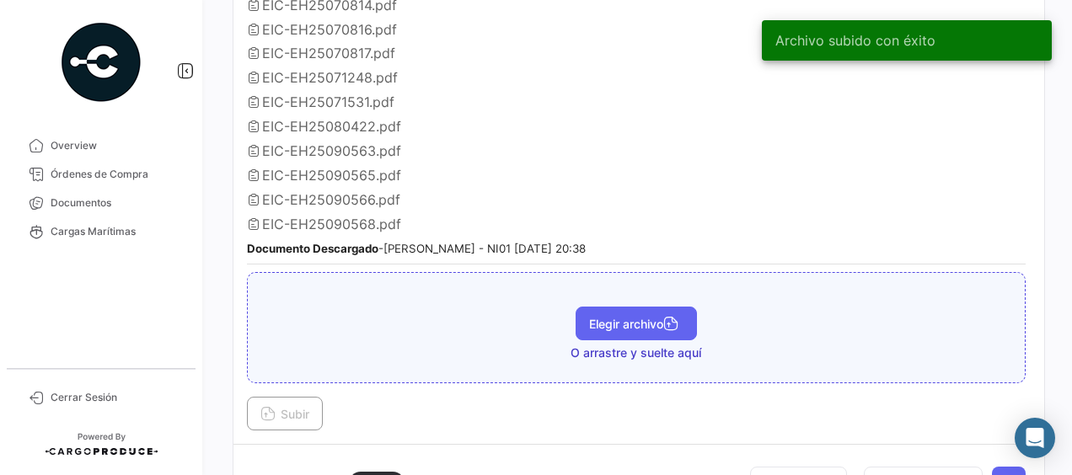
click at [611, 317] on span "Elegir archivo" at bounding box center [636, 324] width 94 height 14
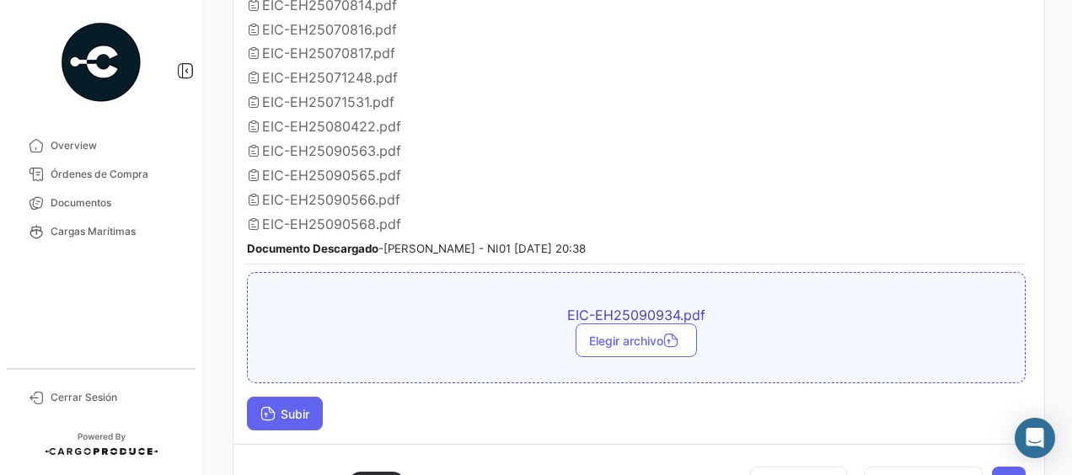
click at [302, 407] on span "Subir" at bounding box center [284, 414] width 49 height 14
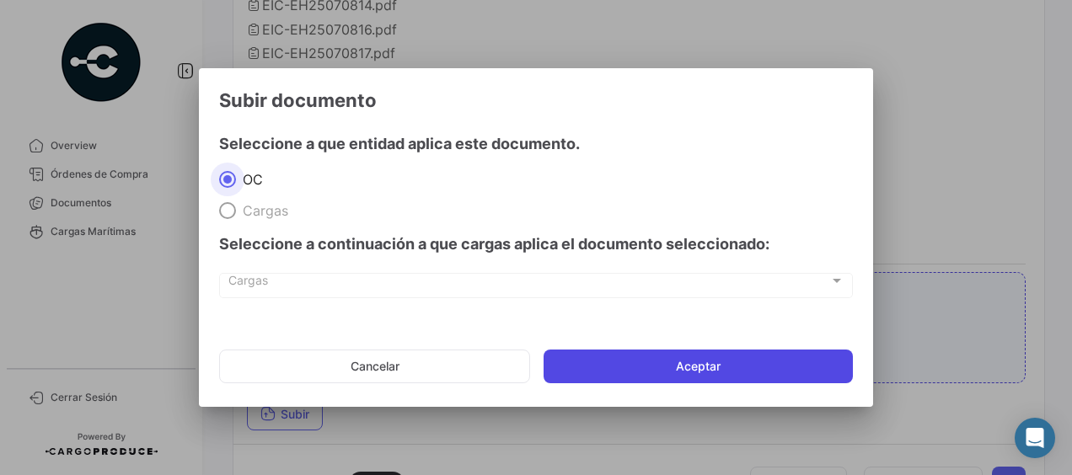
click at [746, 356] on button "Aceptar" at bounding box center [697, 367] width 309 height 34
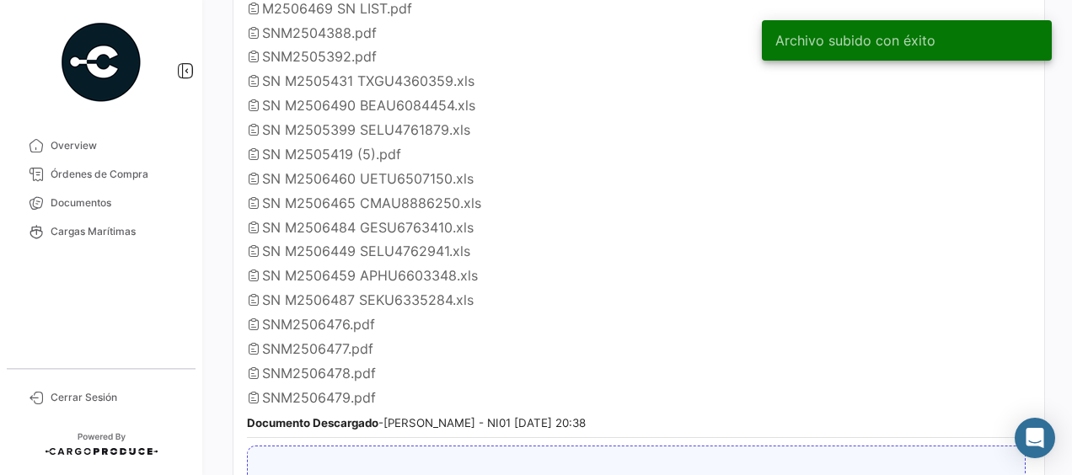
scroll to position [2275, 0]
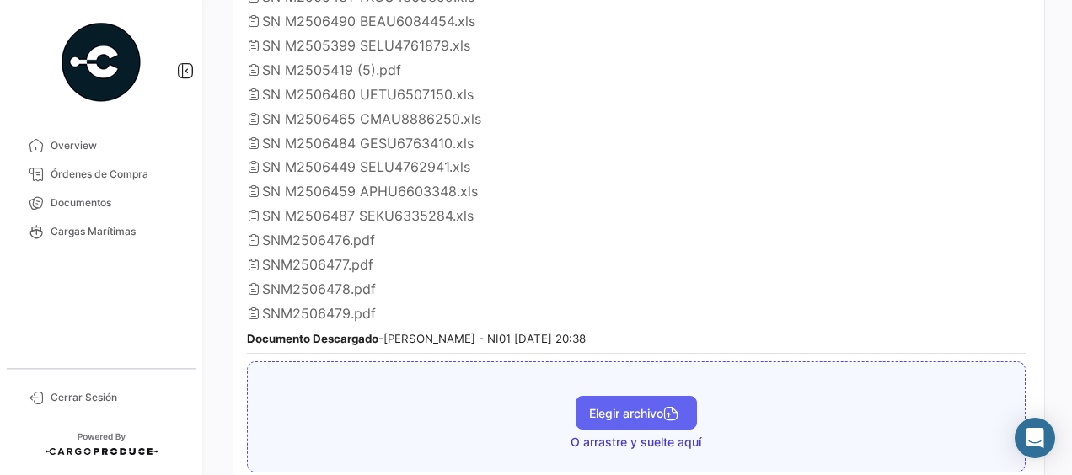
click at [589, 406] on span "Elegir archivo" at bounding box center [636, 413] width 94 height 14
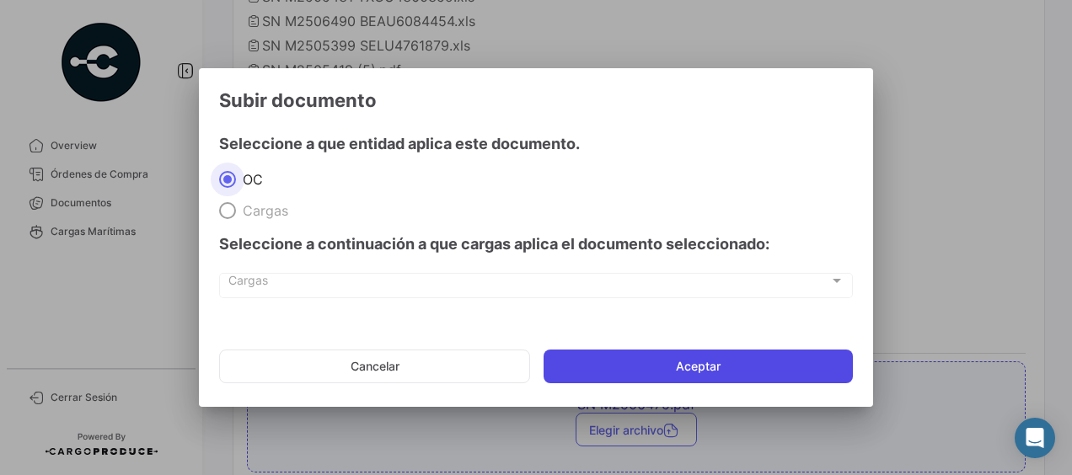
click at [598, 361] on button "Aceptar" at bounding box center [697, 367] width 309 height 34
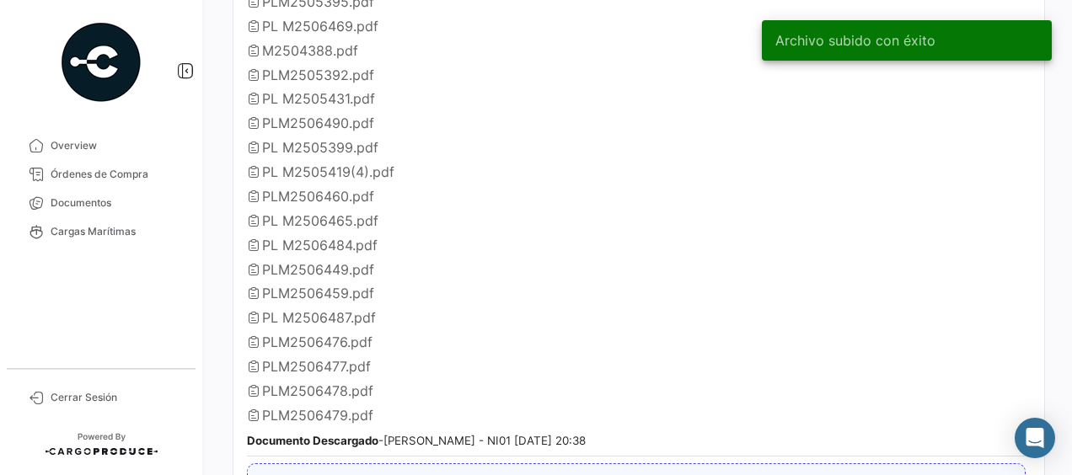
scroll to position [2951, 0]
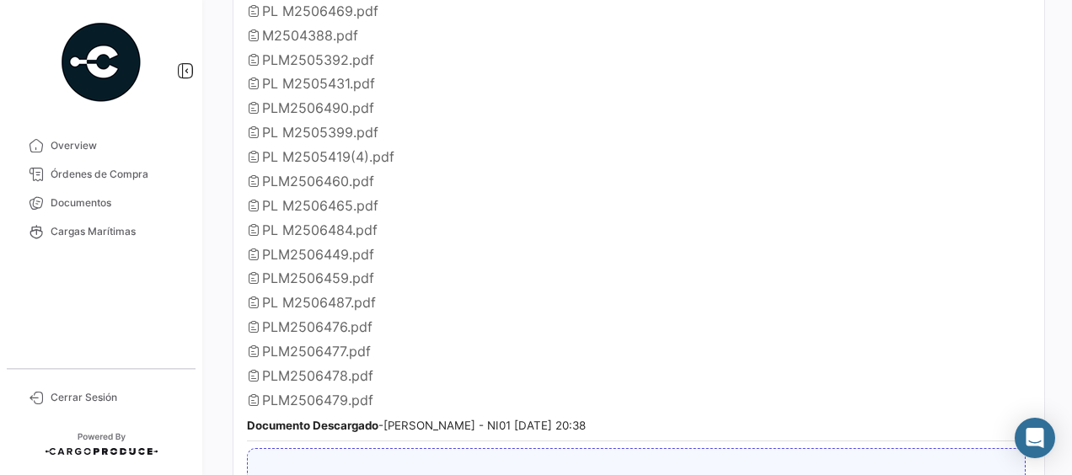
scroll to position [3149, 0]
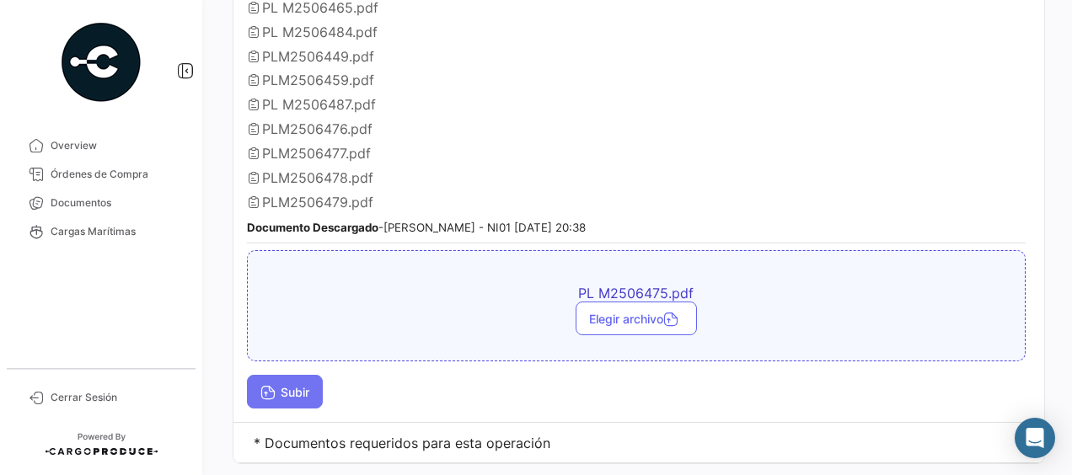
click at [298, 385] on span "Subir" at bounding box center [284, 392] width 49 height 14
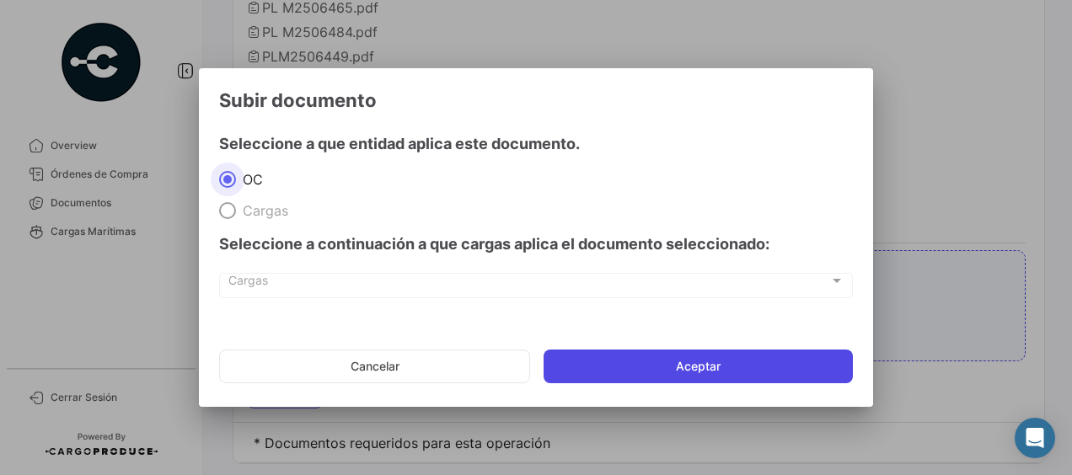
click at [695, 367] on button "Aceptar" at bounding box center [697, 367] width 309 height 34
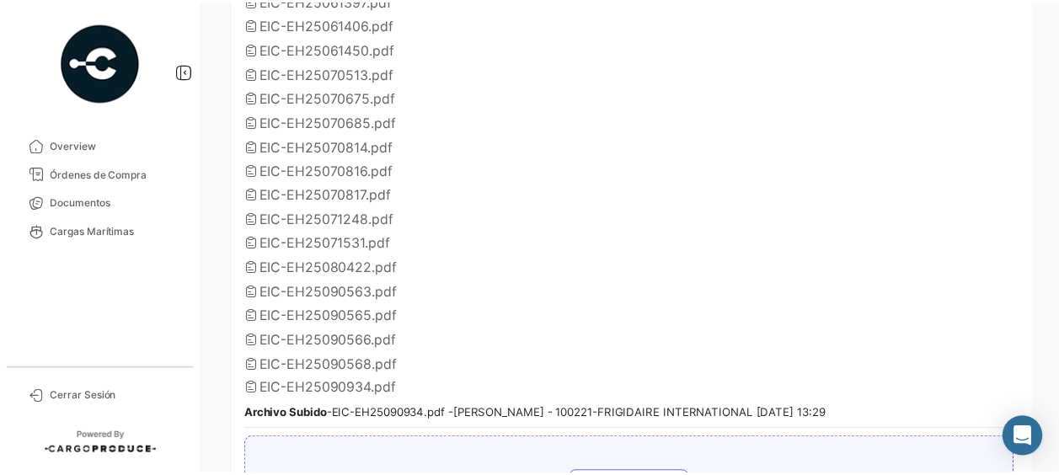
scroll to position [1319, 0]
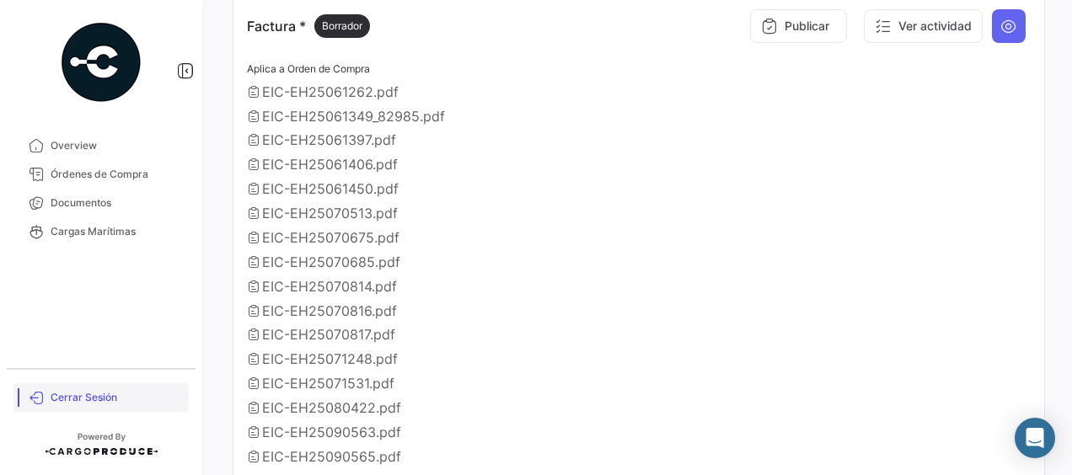
click at [119, 398] on span "Cerrar Sesión" at bounding box center [116, 397] width 131 height 15
